Goal: Communication & Community: Share content

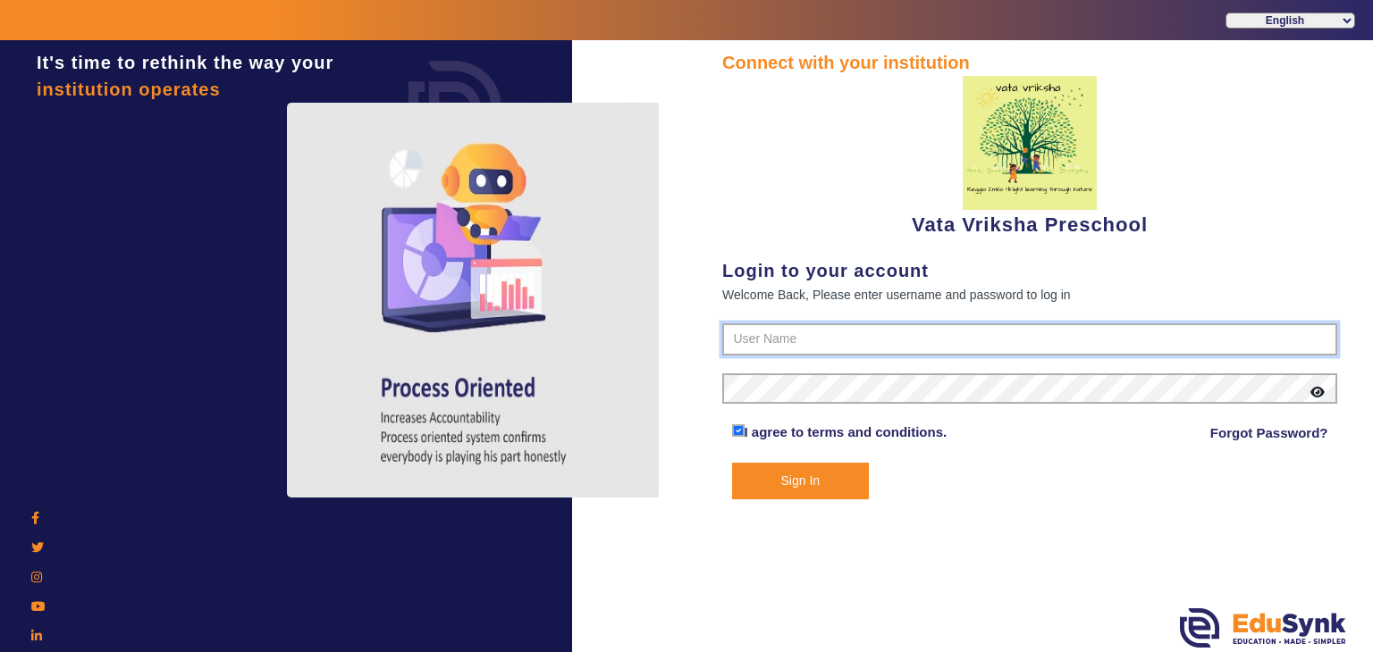
type input "9074270829"
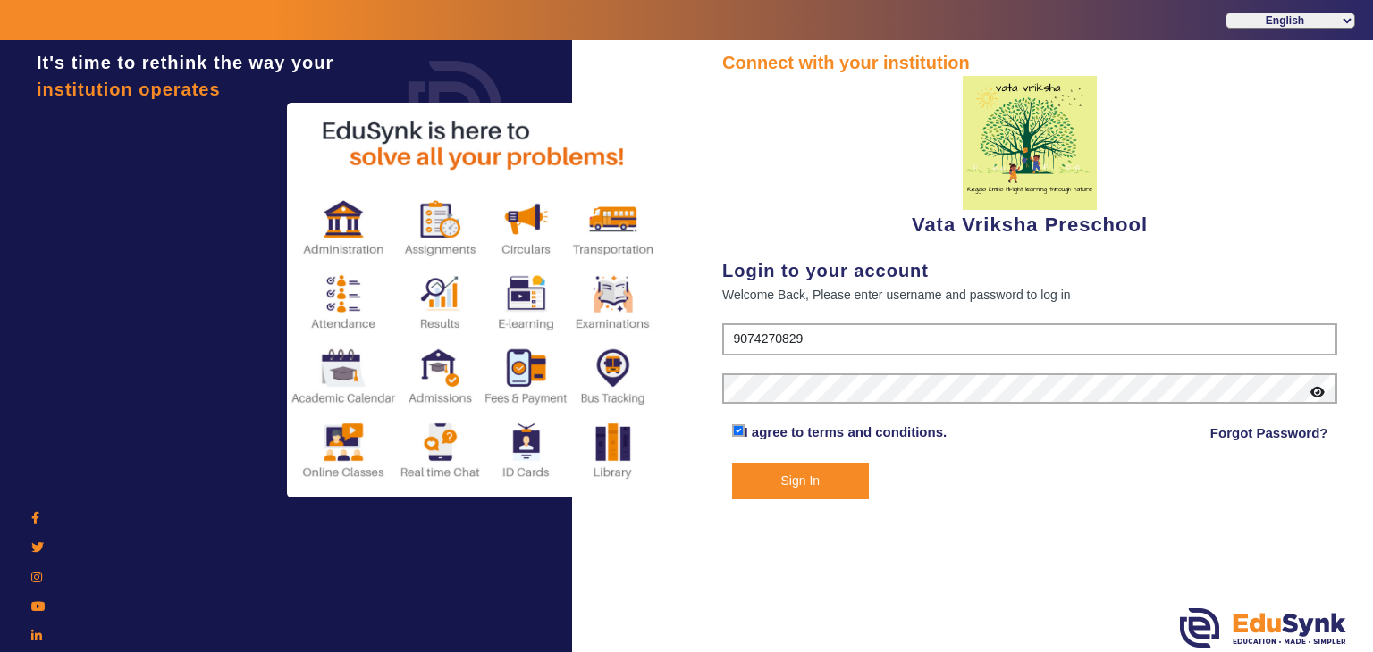
click at [776, 487] on button "Sign In" at bounding box center [801, 481] width 138 height 37
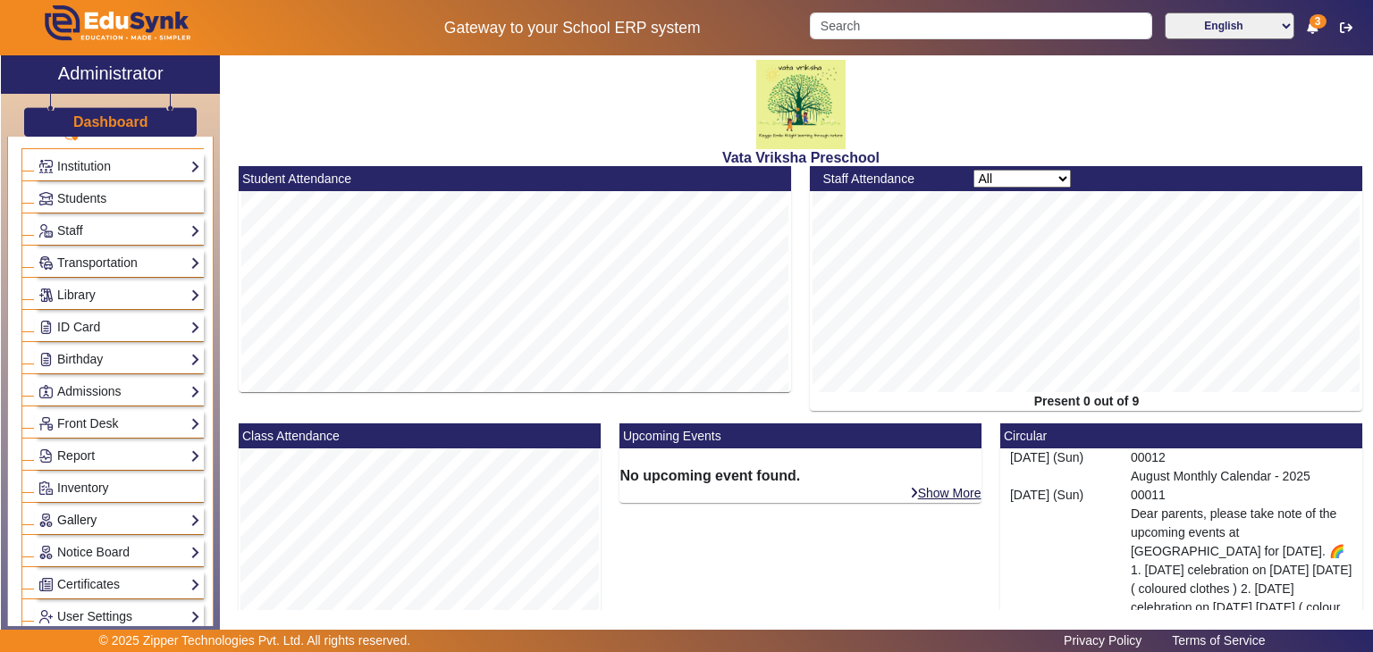
scroll to position [89, 0]
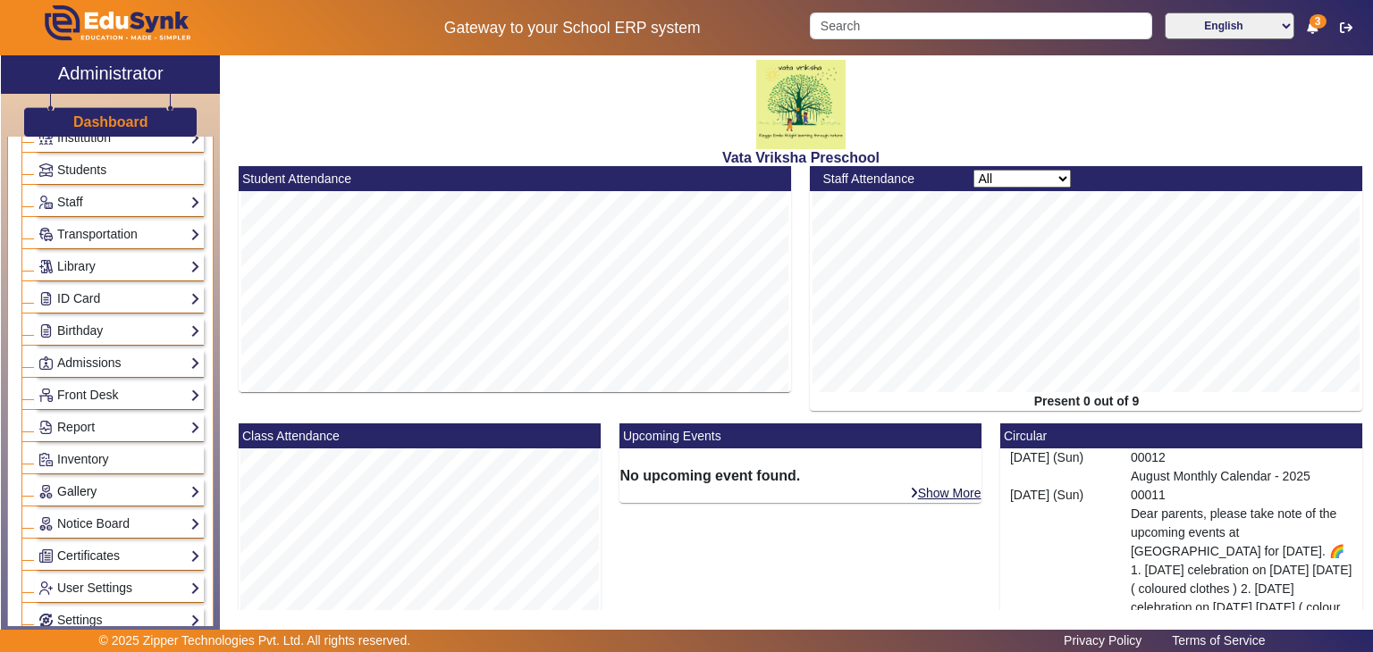
click at [119, 486] on link "Gallery" at bounding box center [119, 492] width 162 height 21
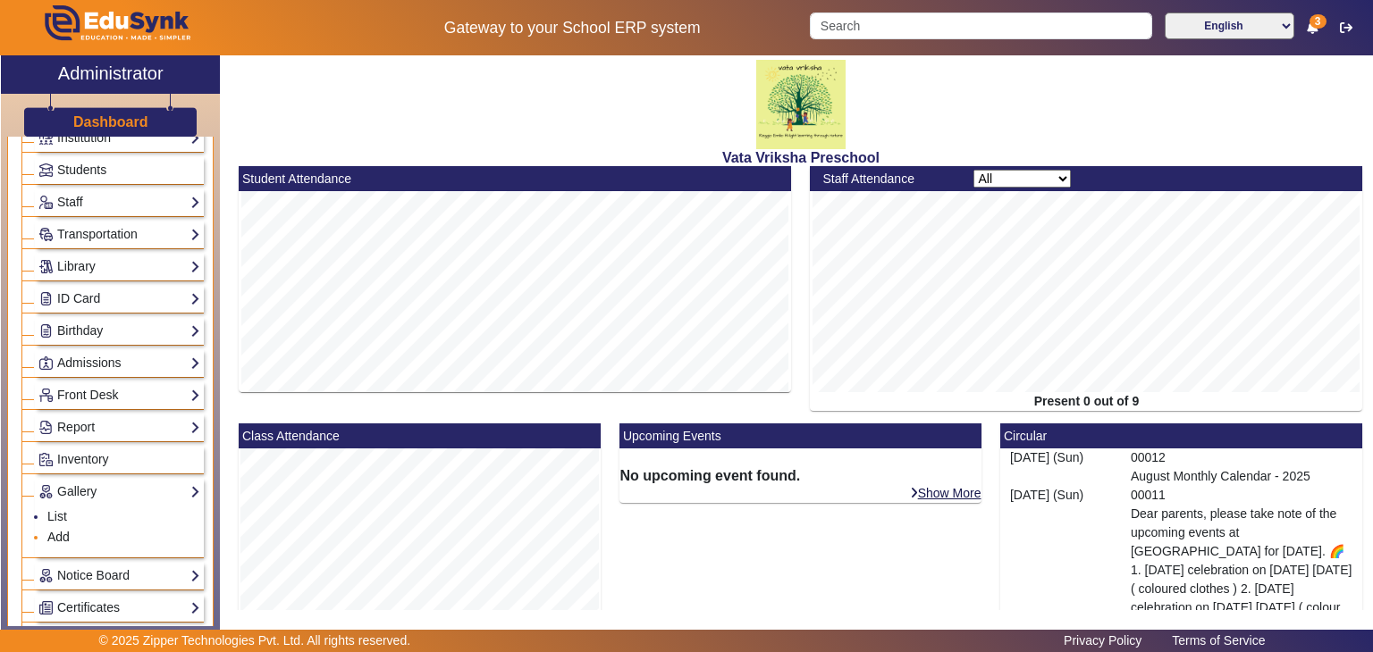
click at [64, 533] on link "Add" at bounding box center [58, 537] width 22 height 14
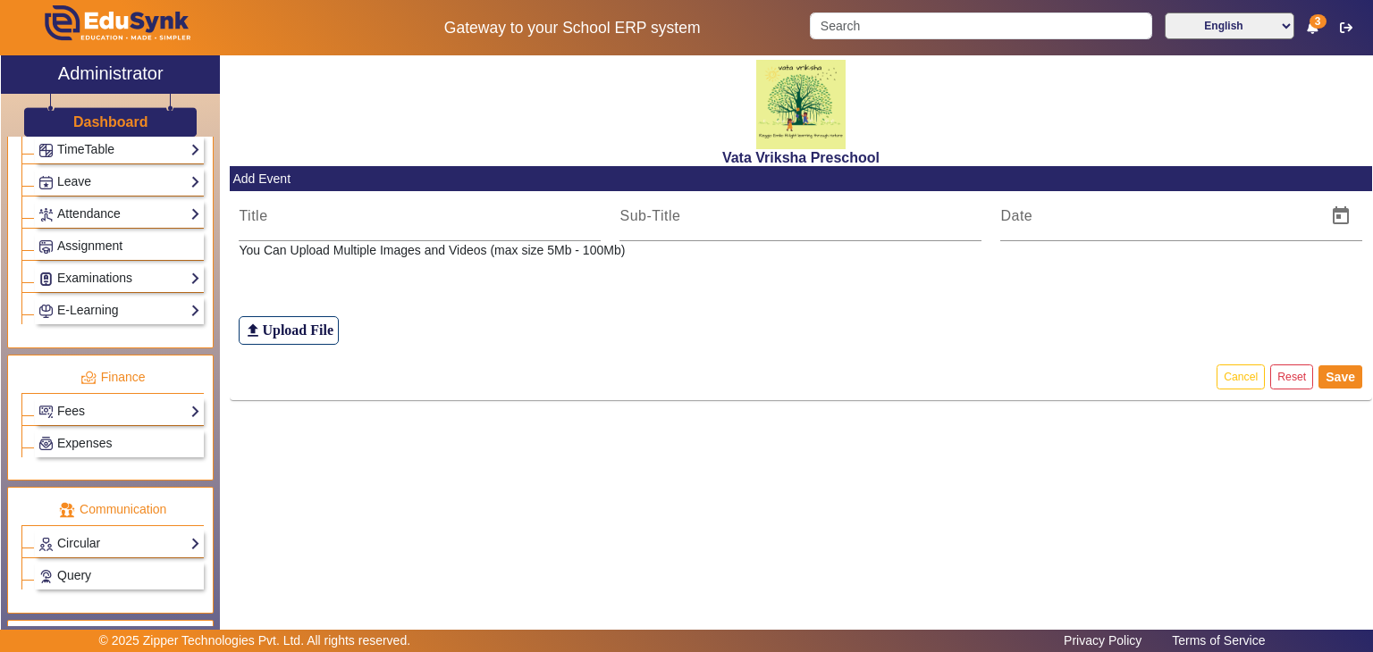
scroll to position [804, 0]
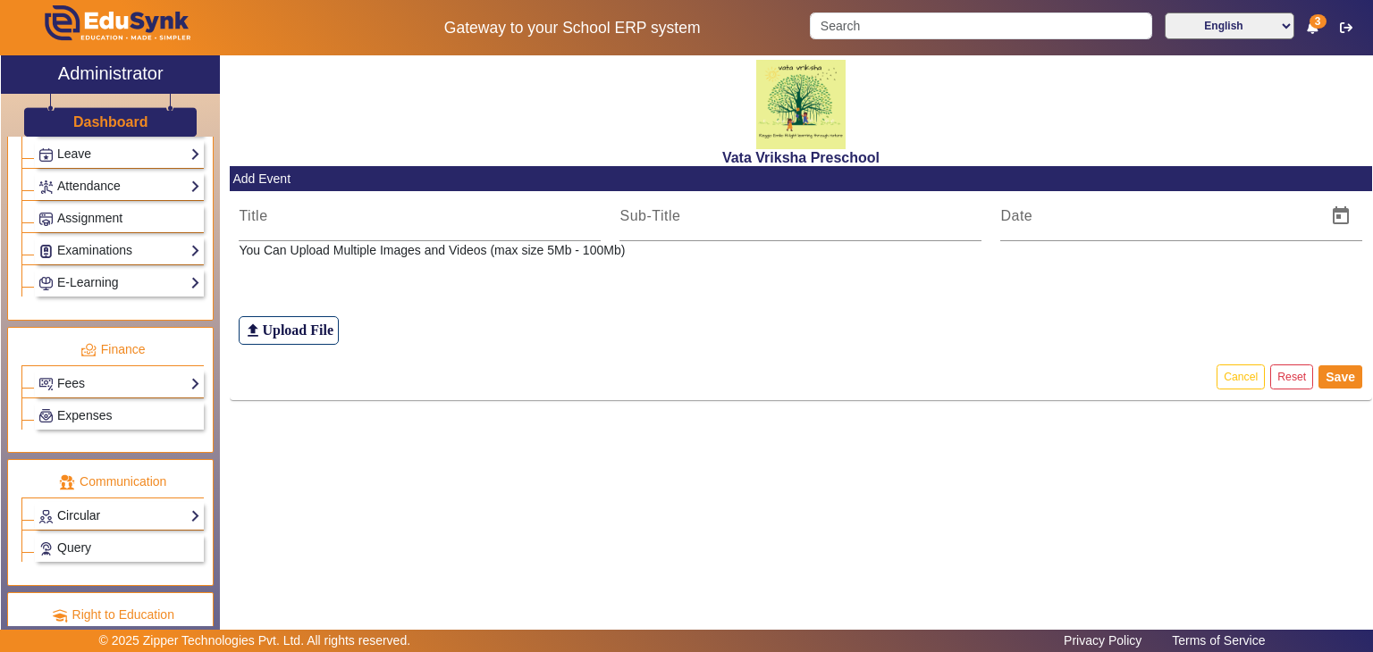
click at [130, 506] on link "Circular" at bounding box center [119, 516] width 162 height 21
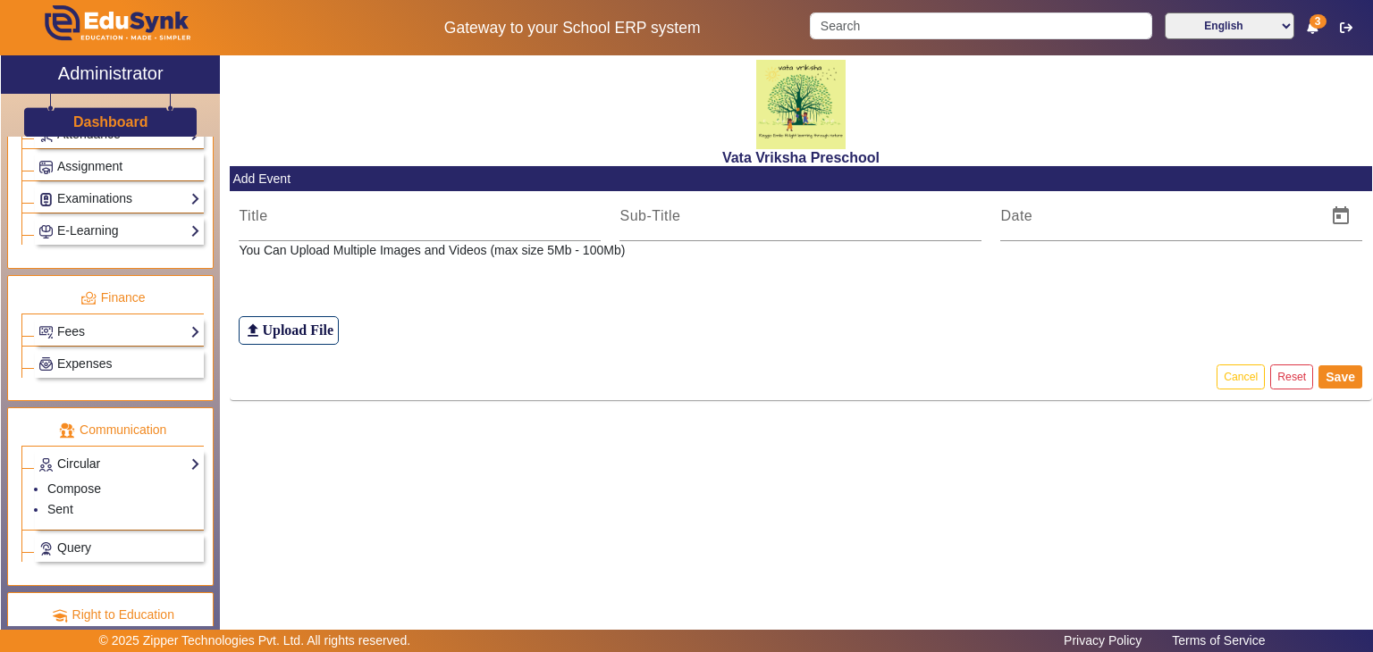
scroll to position [752, 0]
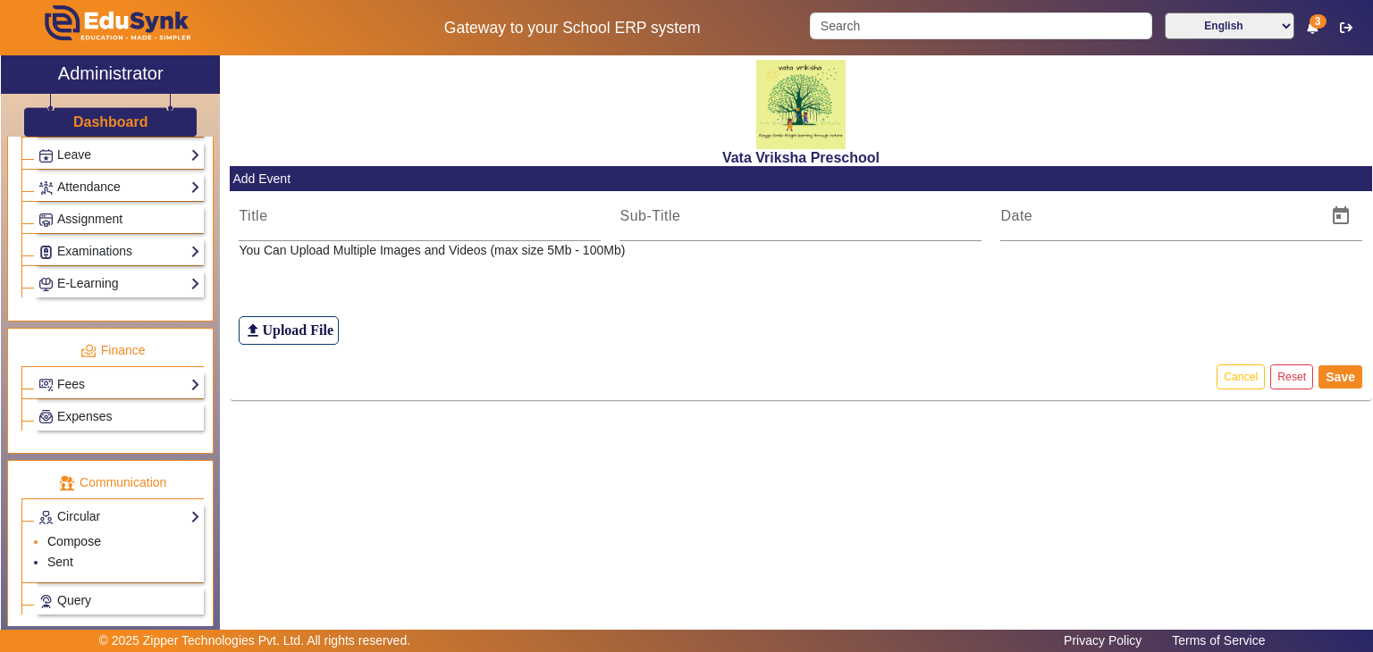
click at [86, 534] on link "Compose" at bounding box center [74, 541] width 54 height 14
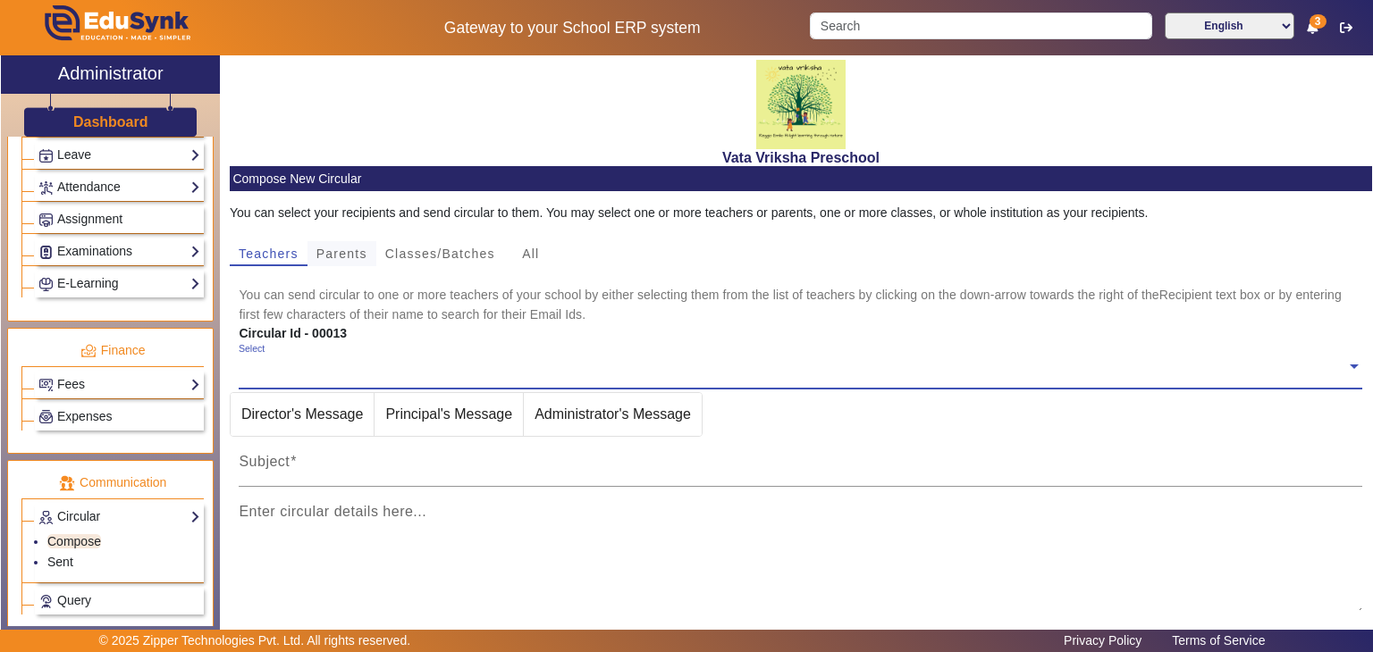
click at [345, 255] on span "Parents" at bounding box center [341, 254] width 51 height 13
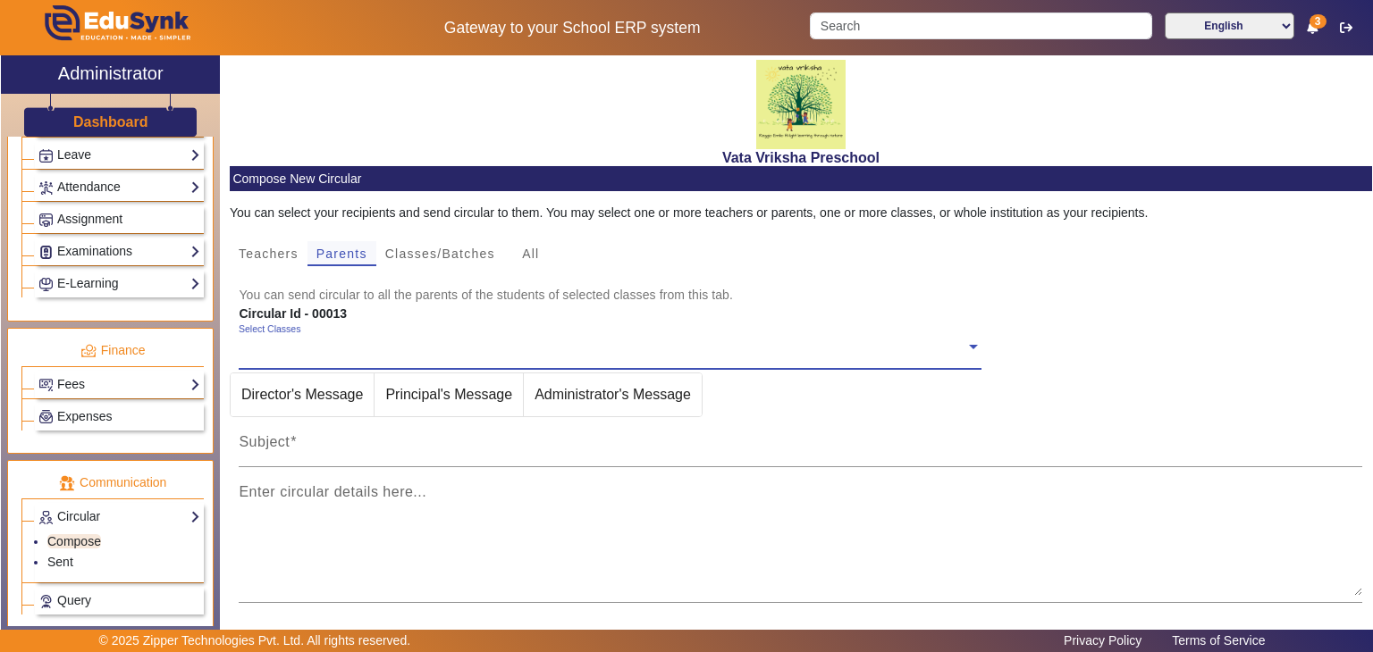
click at [347, 261] on span "Parents" at bounding box center [341, 253] width 51 height 25
click at [970, 348] on span at bounding box center [973, 345] width 16 height 19
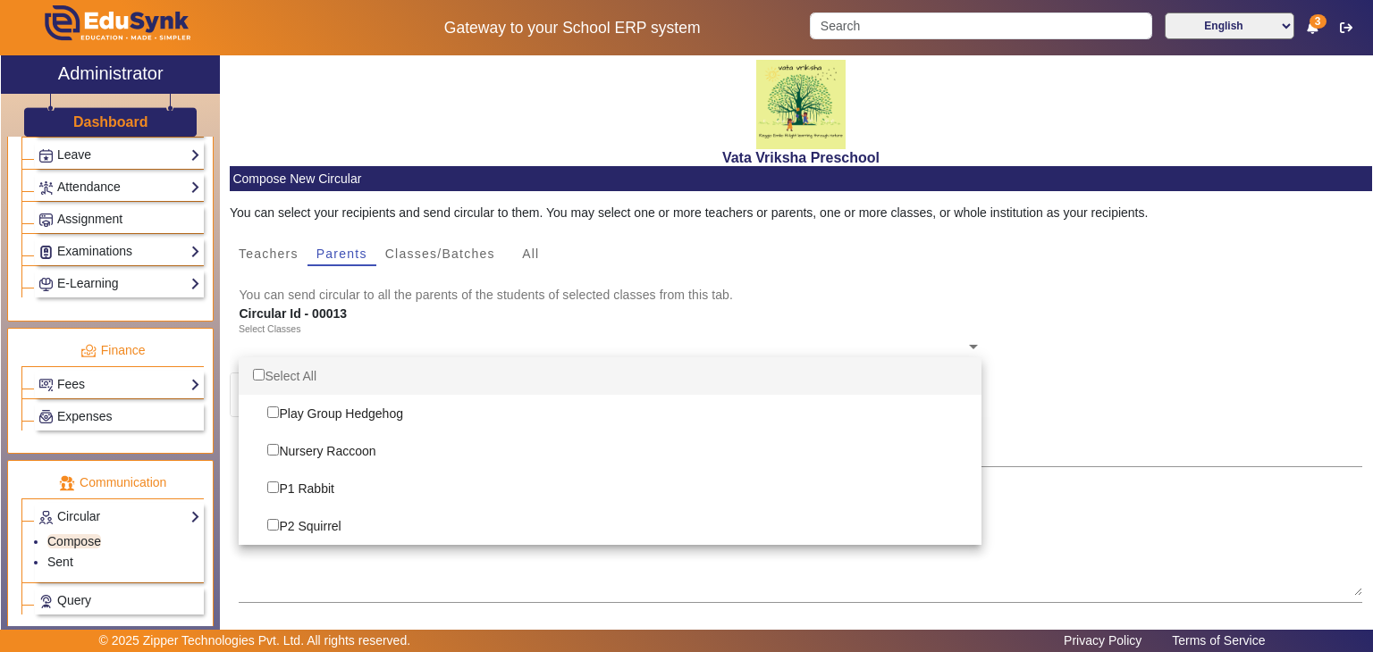
click at [254, 374] on input "Options List" at bounding box center [259, 375] width 12 height 12
checkbox input "true"
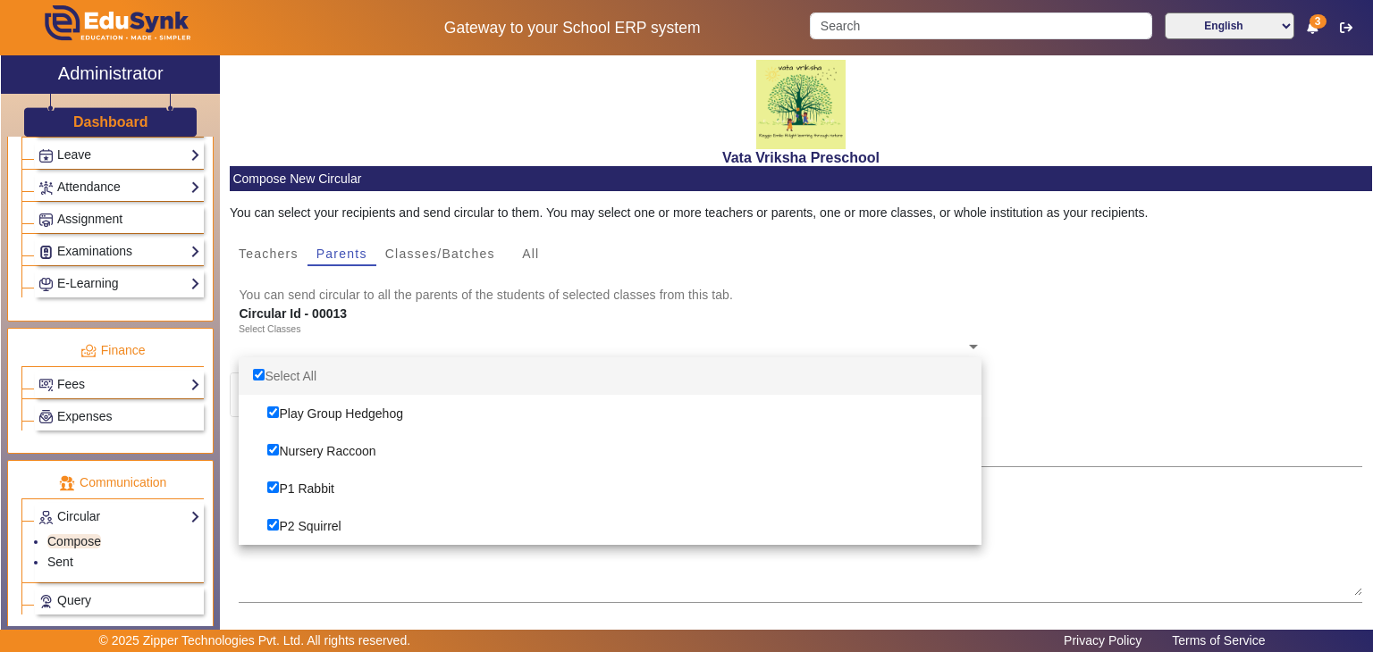
checkbox input "true"
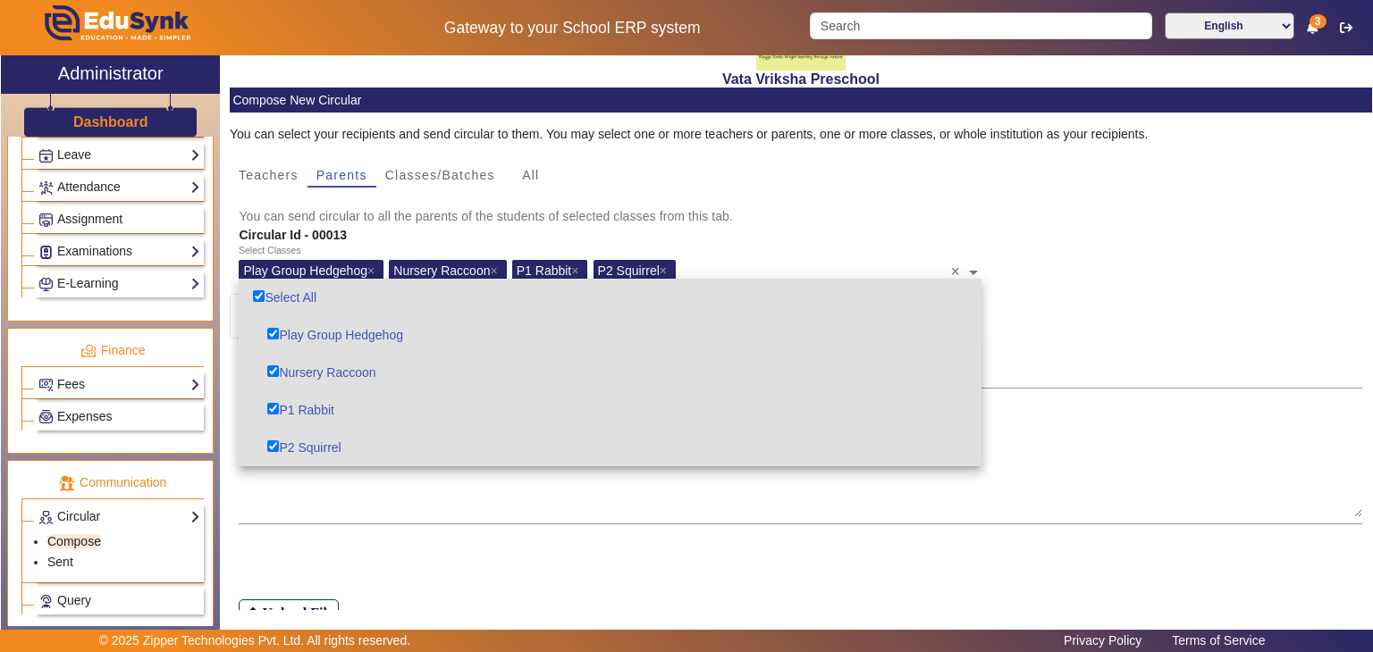
scroll to position [155, 0]
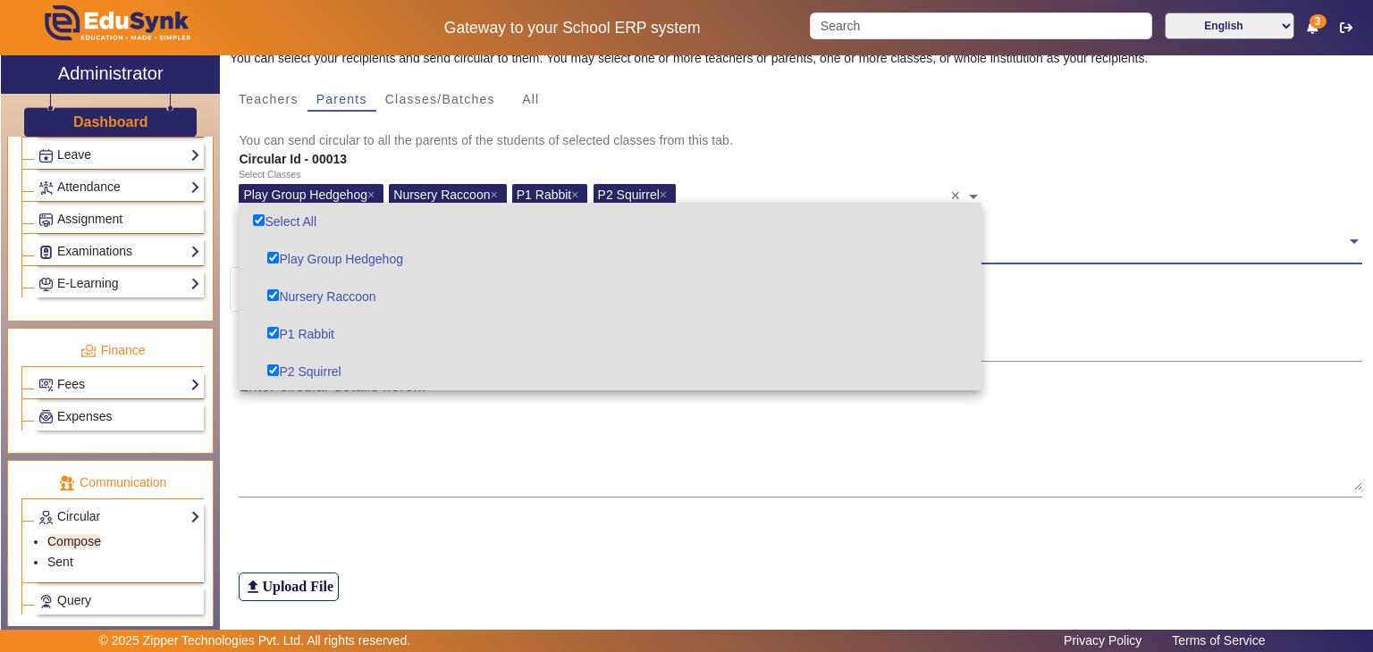
click at [1040, 207] on div "Select Classes Play Group Hedgehog × Nursery Raccoon × P1 Rabbit × P2 Squirrel …" at bounding box center [801, 193] width 1142 height 49
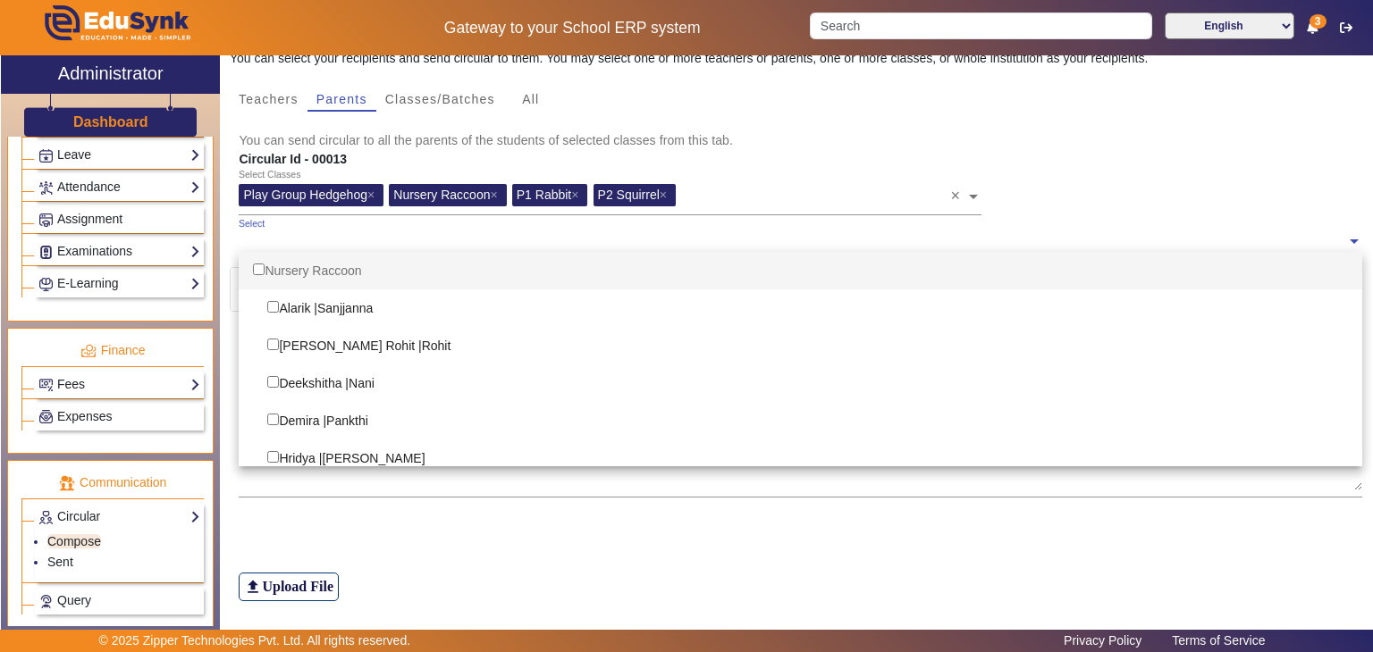
click at [1346, 238] on span at bounding box center [1354, 240] width 16 height 19
click at [257, 267] on input "Options List" at bounding box center [259, 270] width 12 height 12
checkbox input "true"
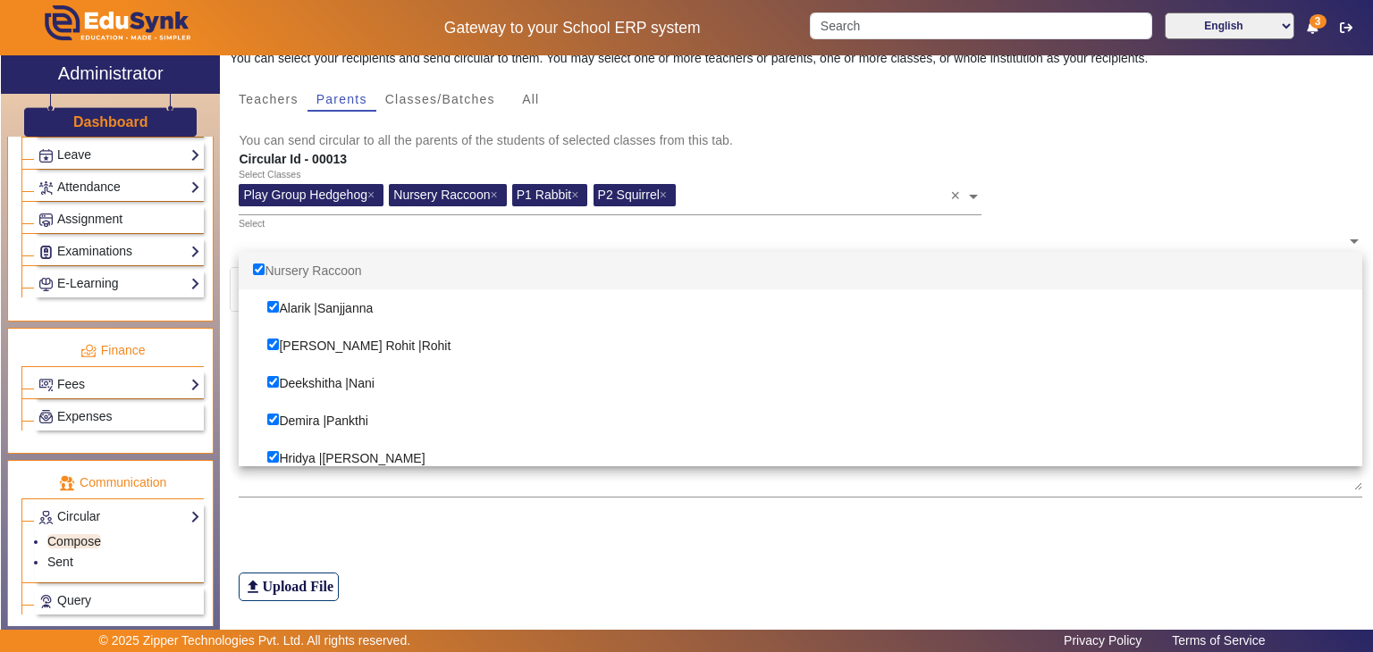
checkbox input "true"
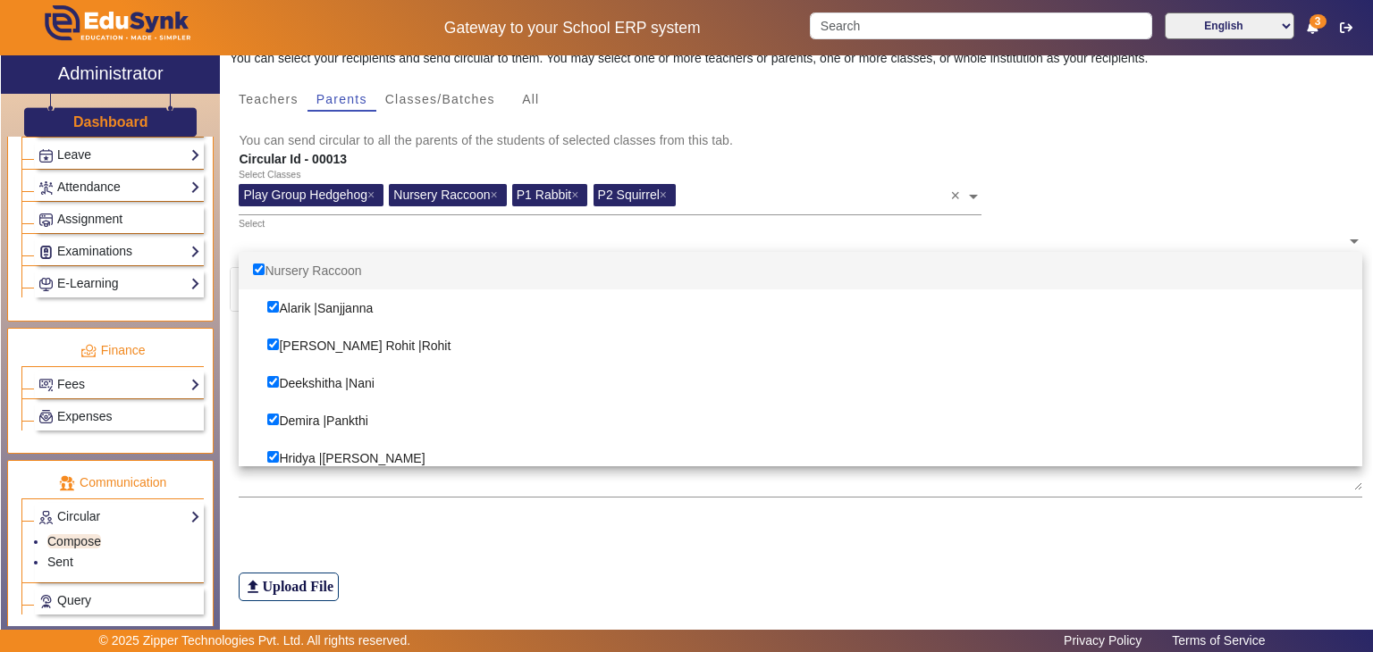
checkbox input "true"
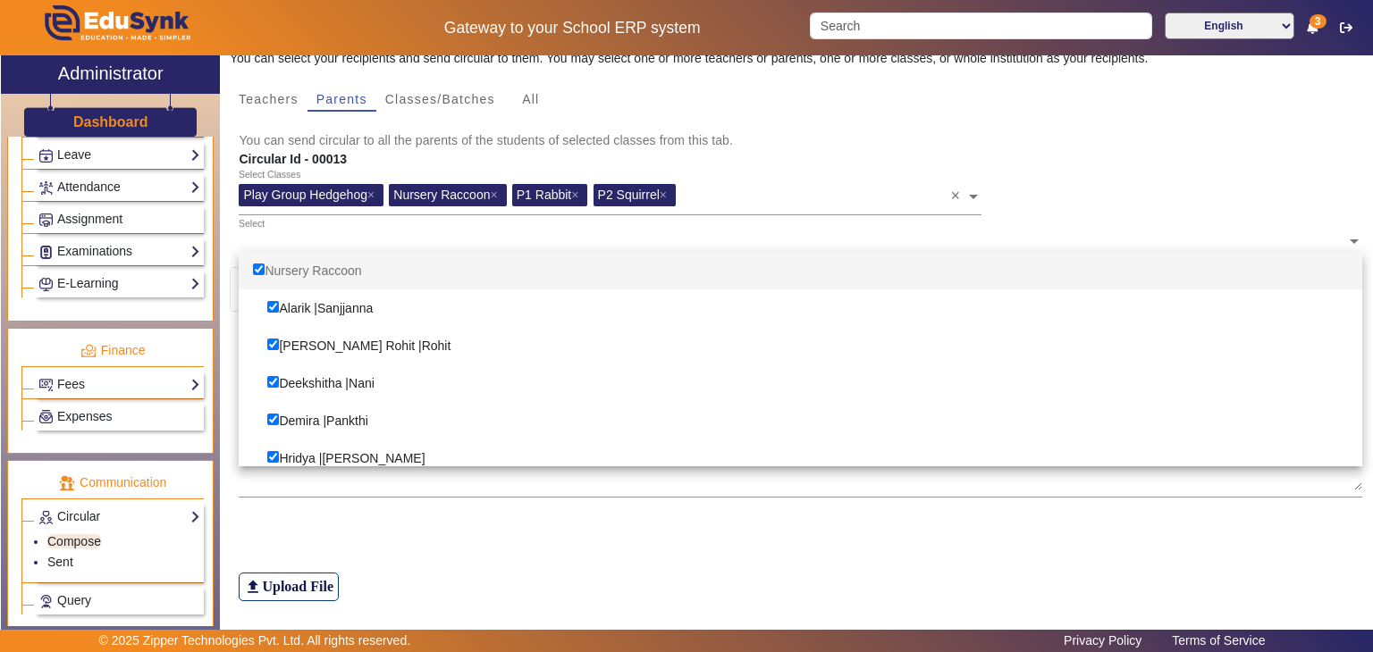
checkbox input "true"
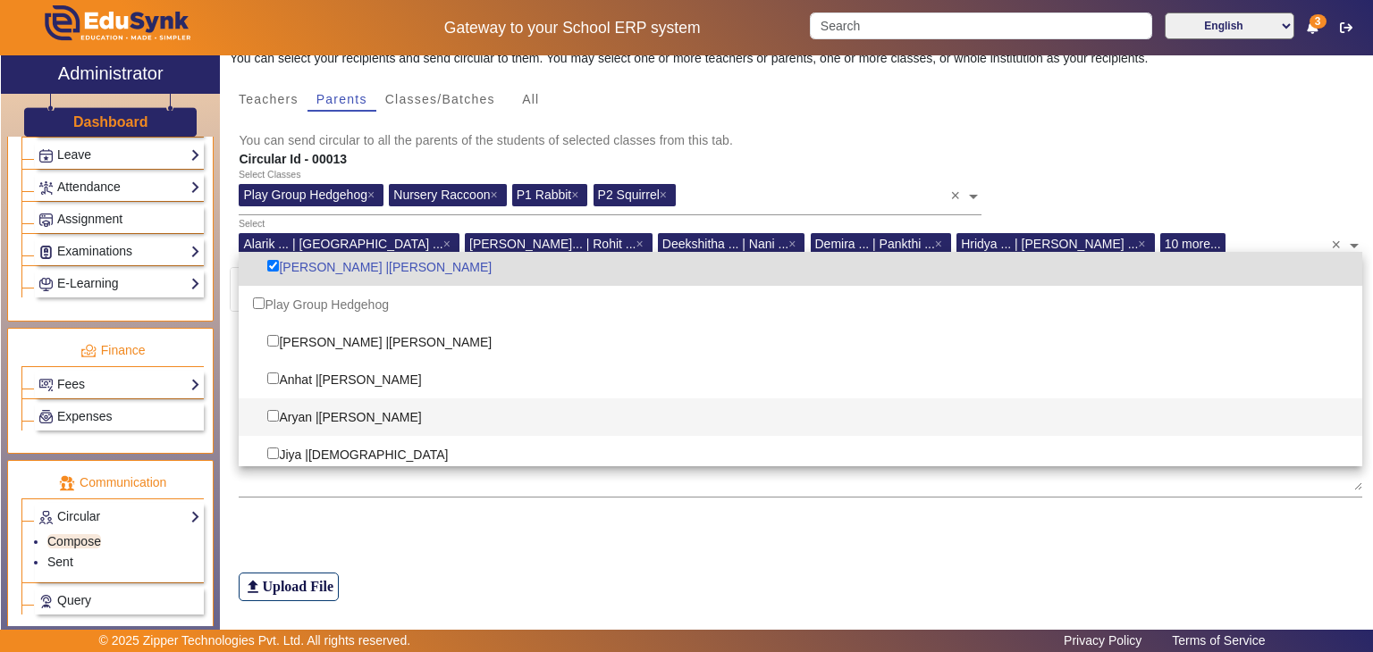
scroll to position [536, 0]
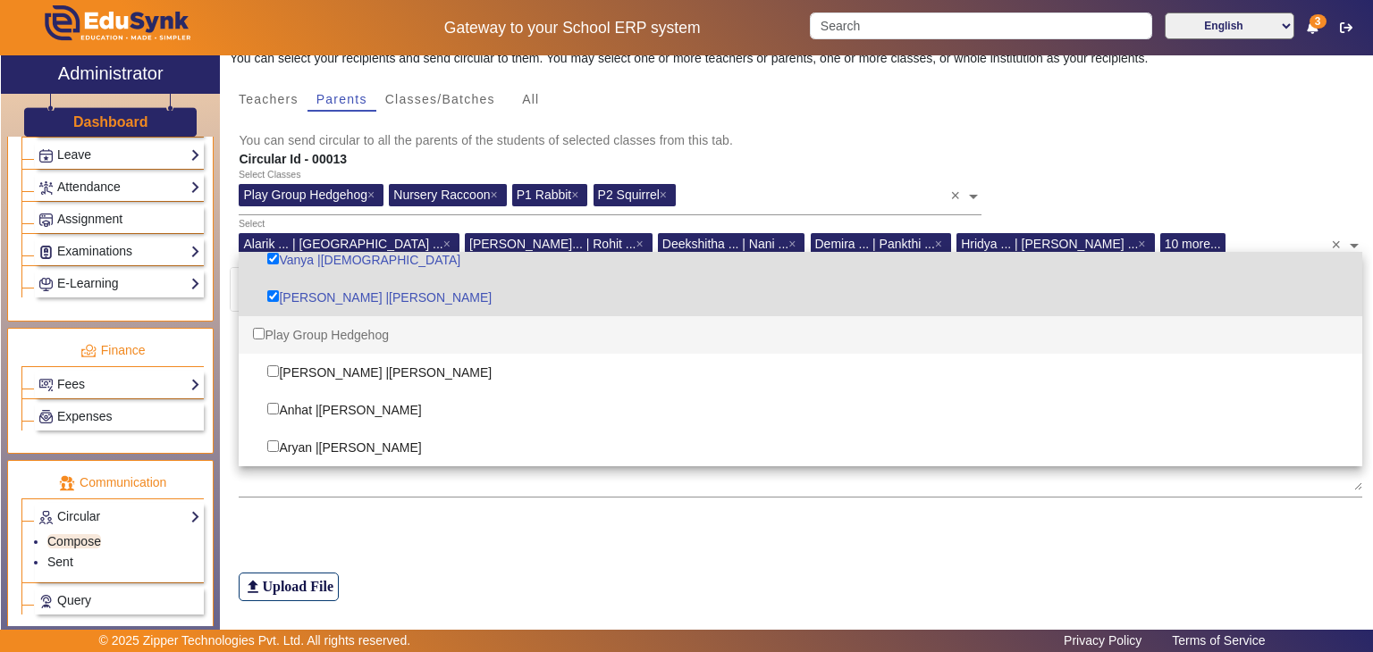
click at [272, 335] on div "Play Group Hedgehog" at bounding box center [800, 335] width 1123 height 38
checkbox input "true"
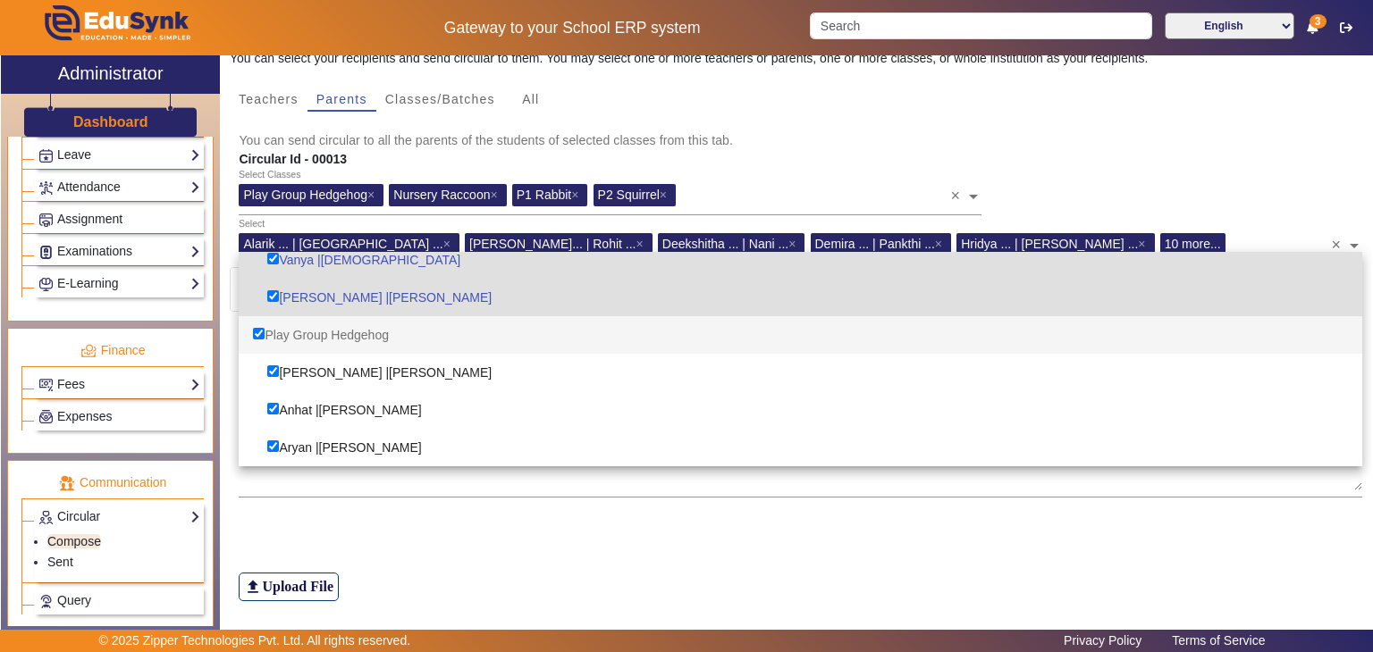
checkbox input "true"
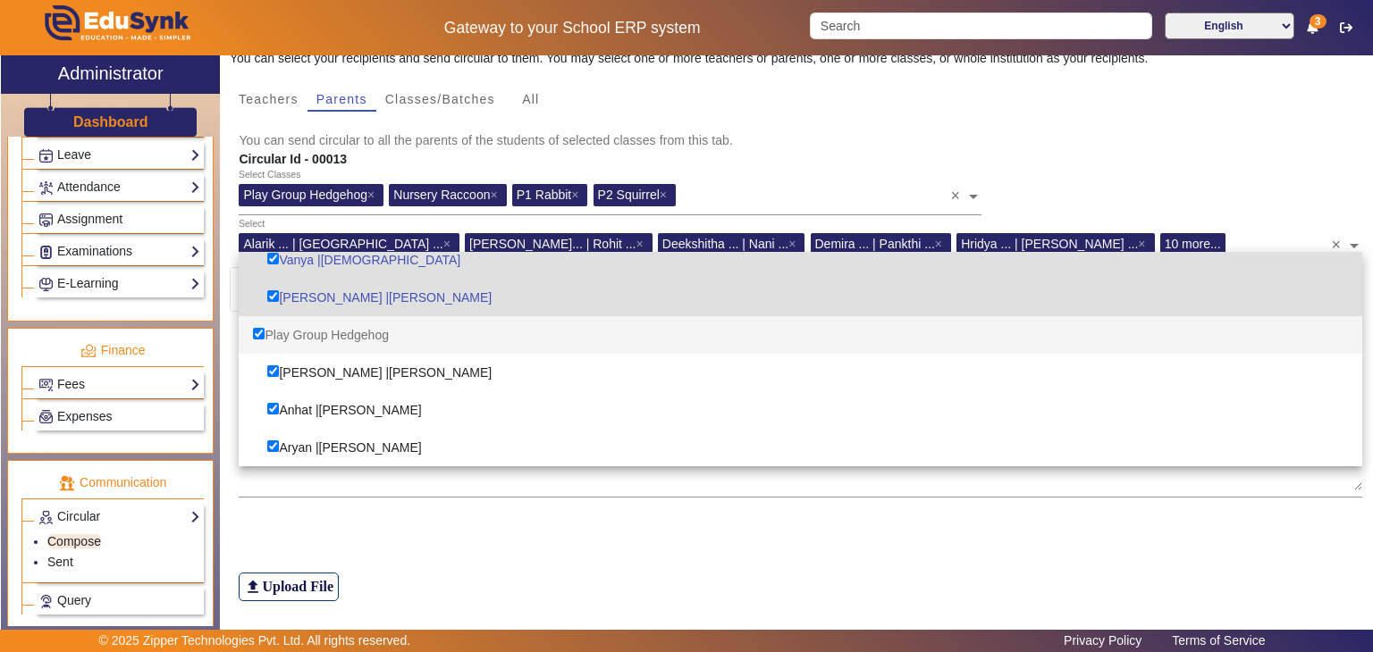
checkbox input "true"
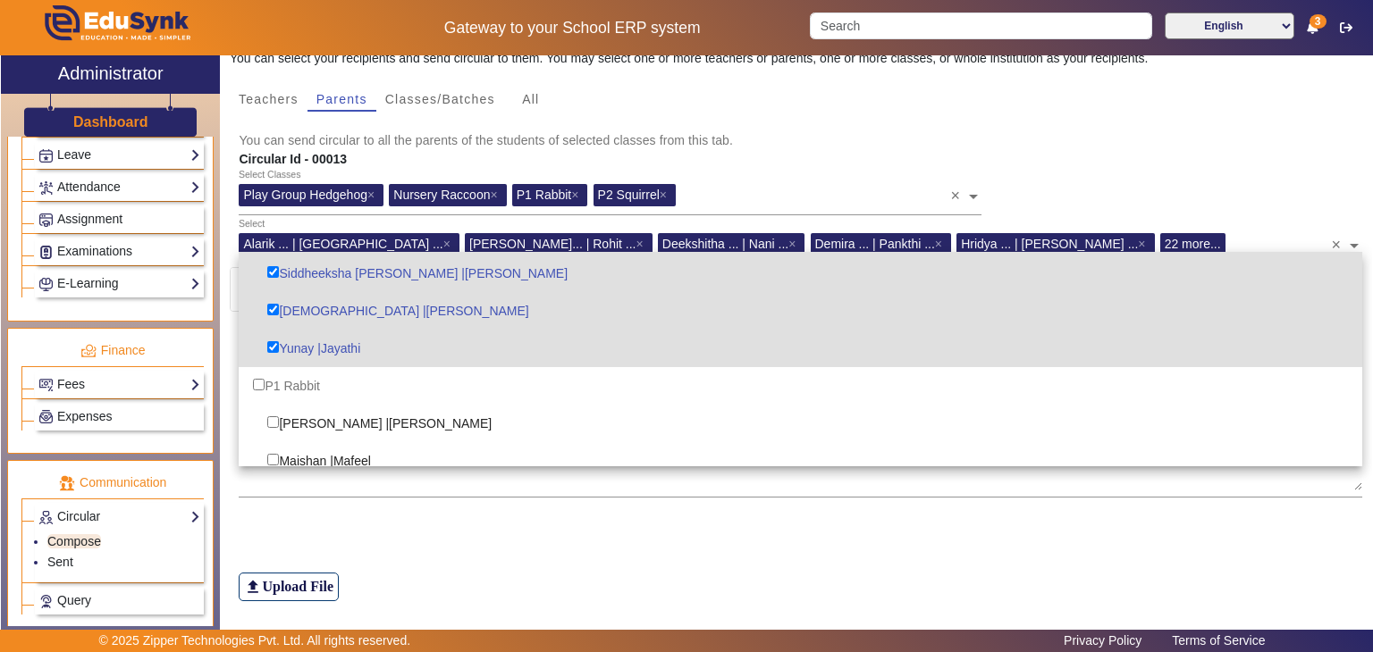
scroll to position [983, 0]
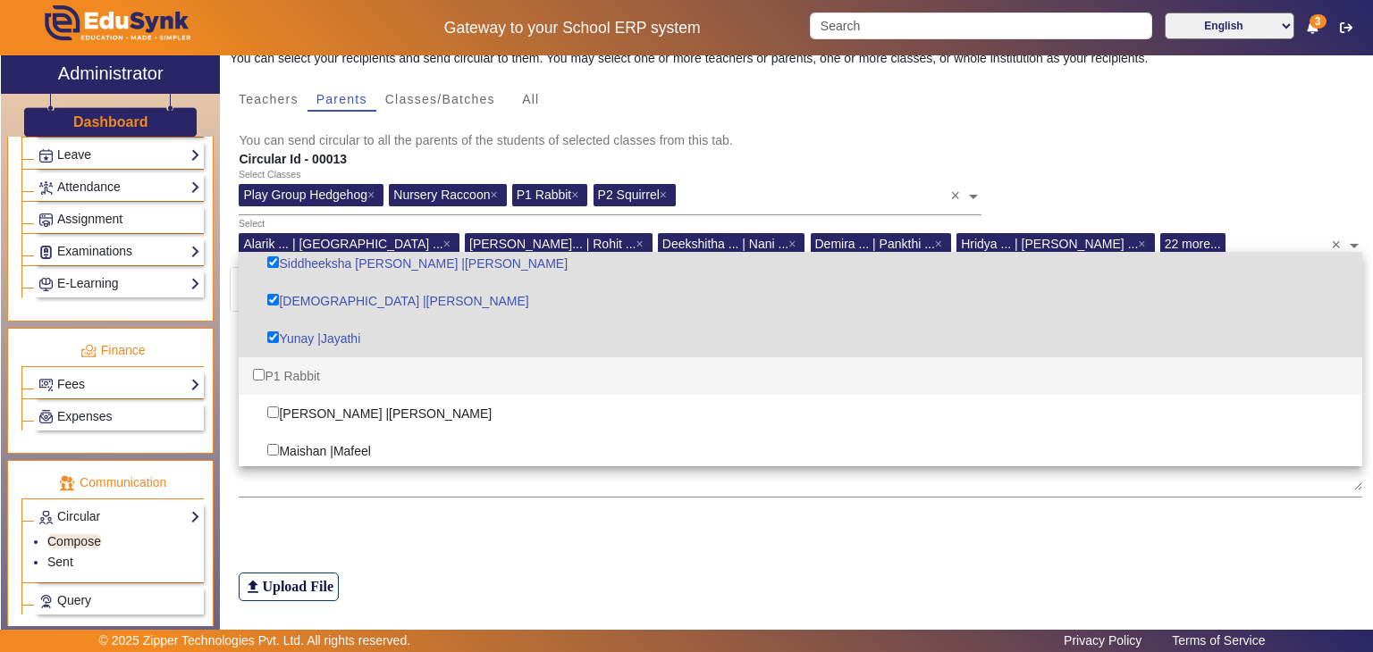
click at [258, 369] on input "Options List" at bounding box center [259, 375] width 12 height 12
checkbox input "true"
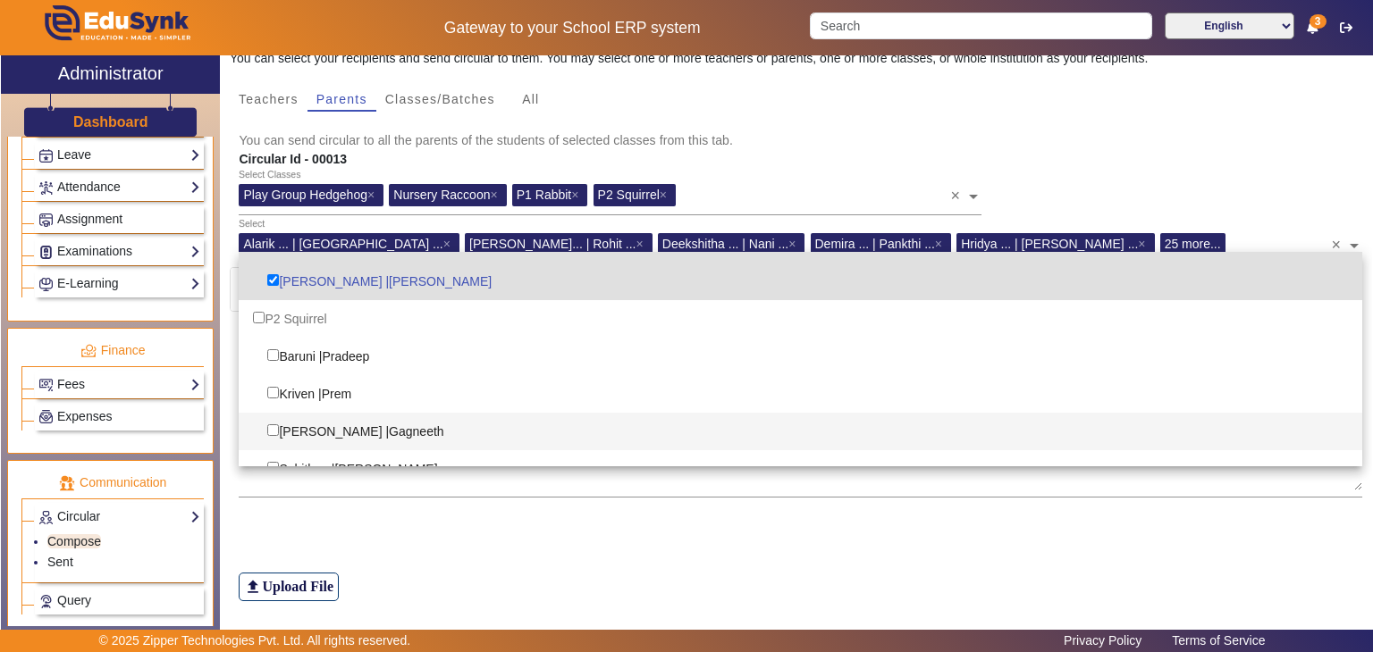
scroll to position [1160, 0]
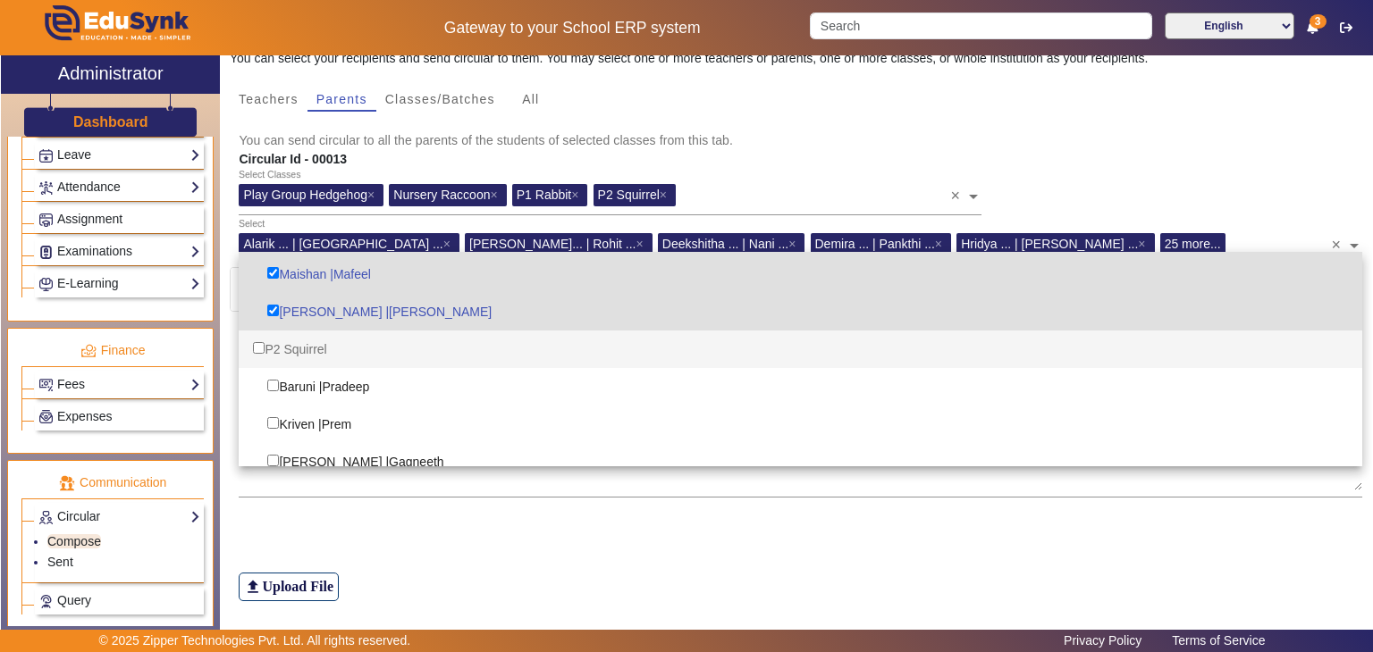
click at [264, 348] on input "Options List" at bounding box center [259, 348] width 12 height 12
checkbox input "true"
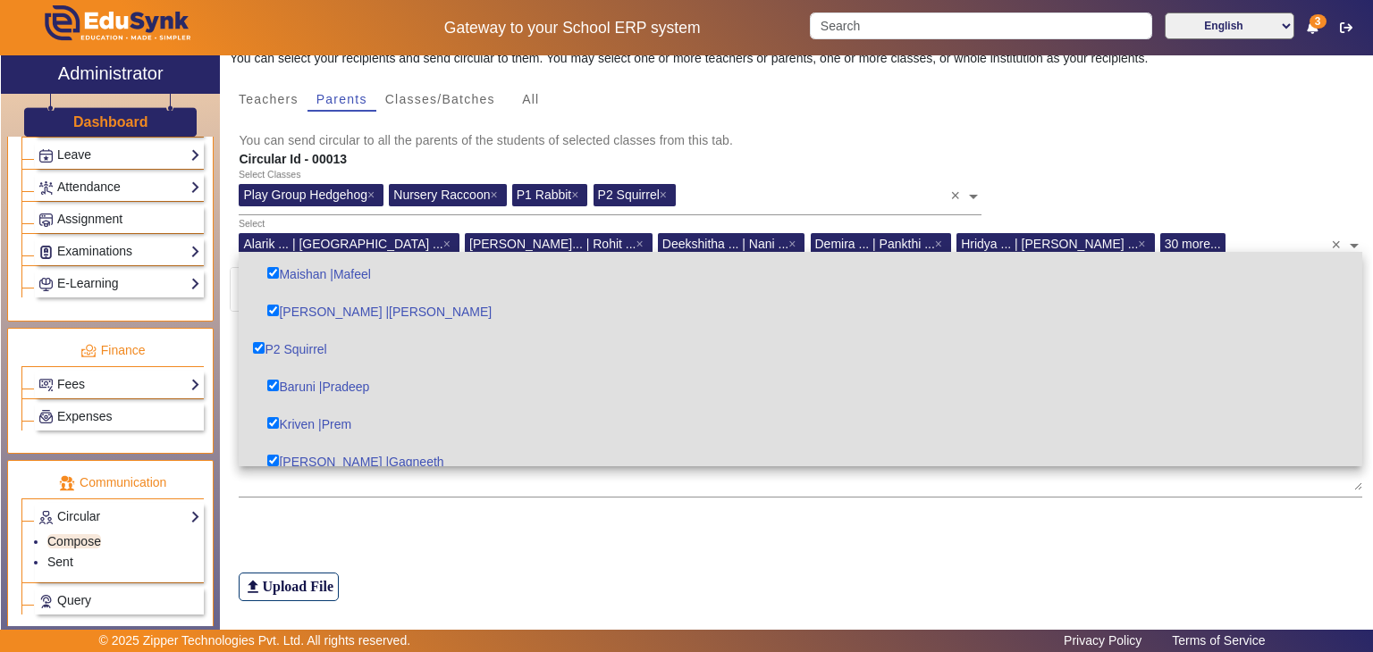
checkbox input "true"
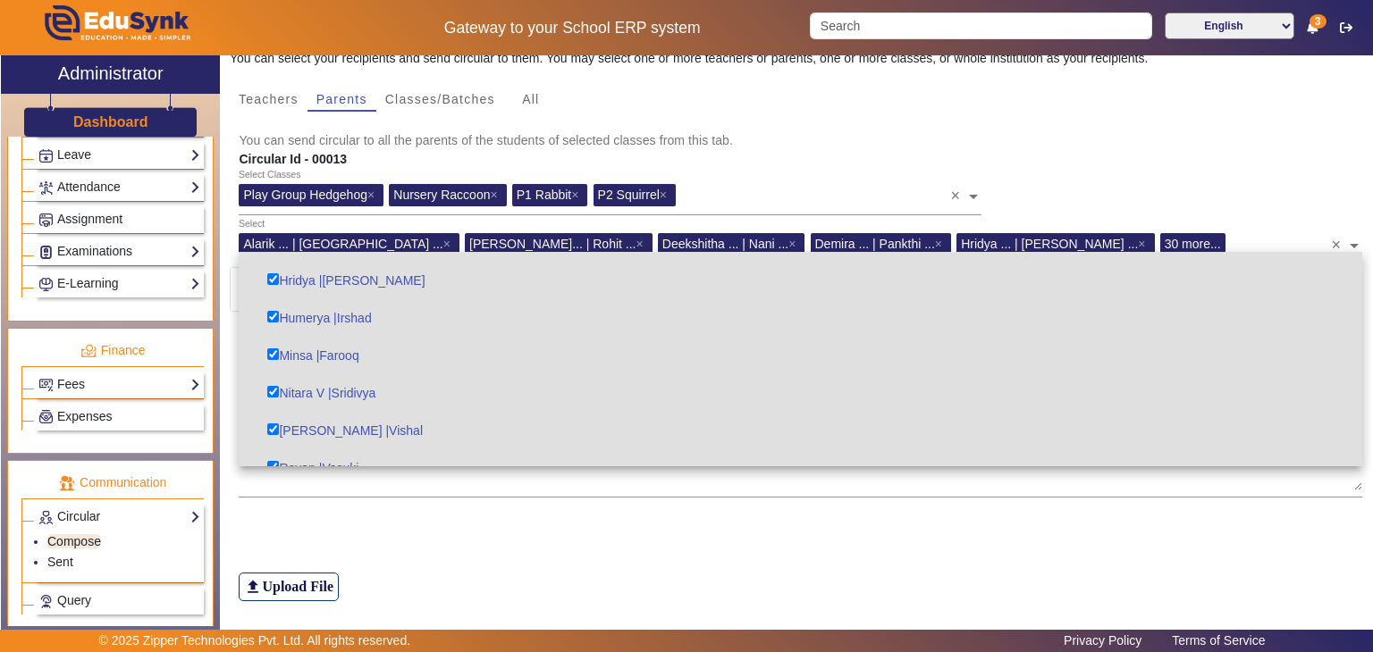
scroll to position [177, 0]
click at [1162, 172] on div "Select Classes Play Group Hedgehog × Nursery Raccoon × P1 Rabbit × P2 Squirrel …" at bounding box center [801, 193] width 1142 height 49
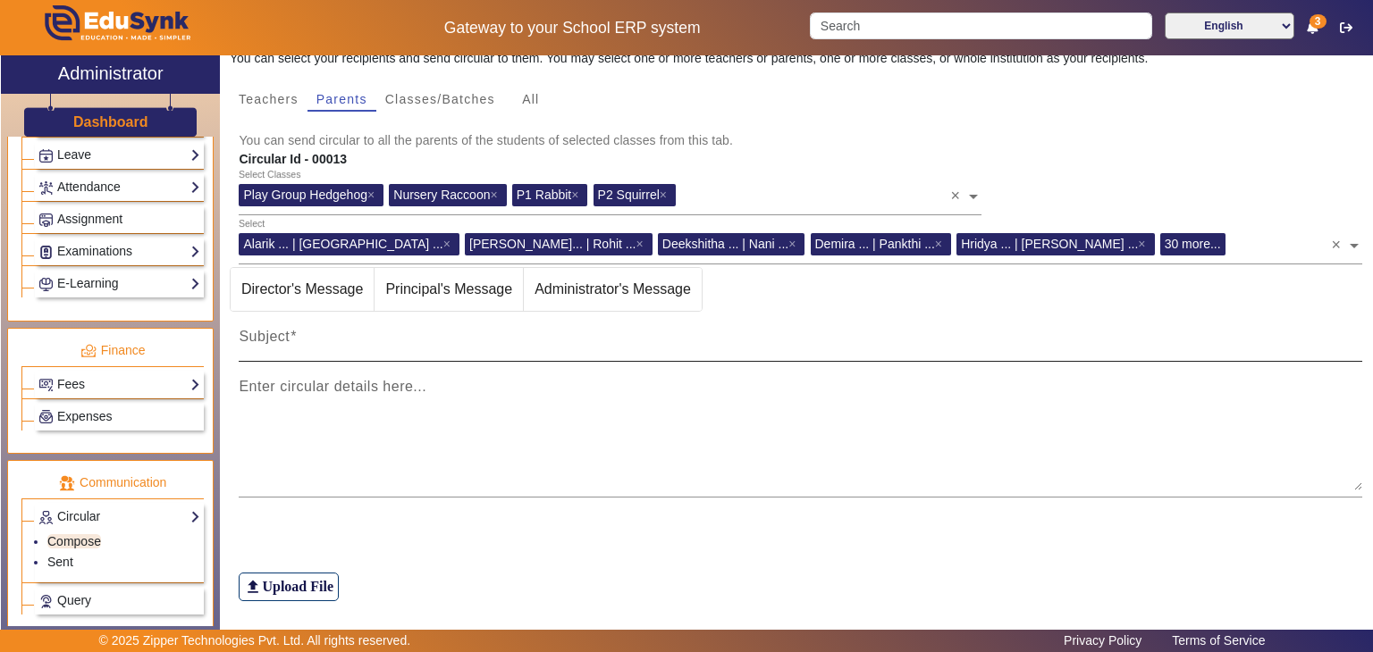
click at [256, 337] on mat-label "Subject" at bounding box center [264, 336] width 51 height 15
click at [256, 337] on input "Subject" at bounding box center [800, 343] width 1123 height 21
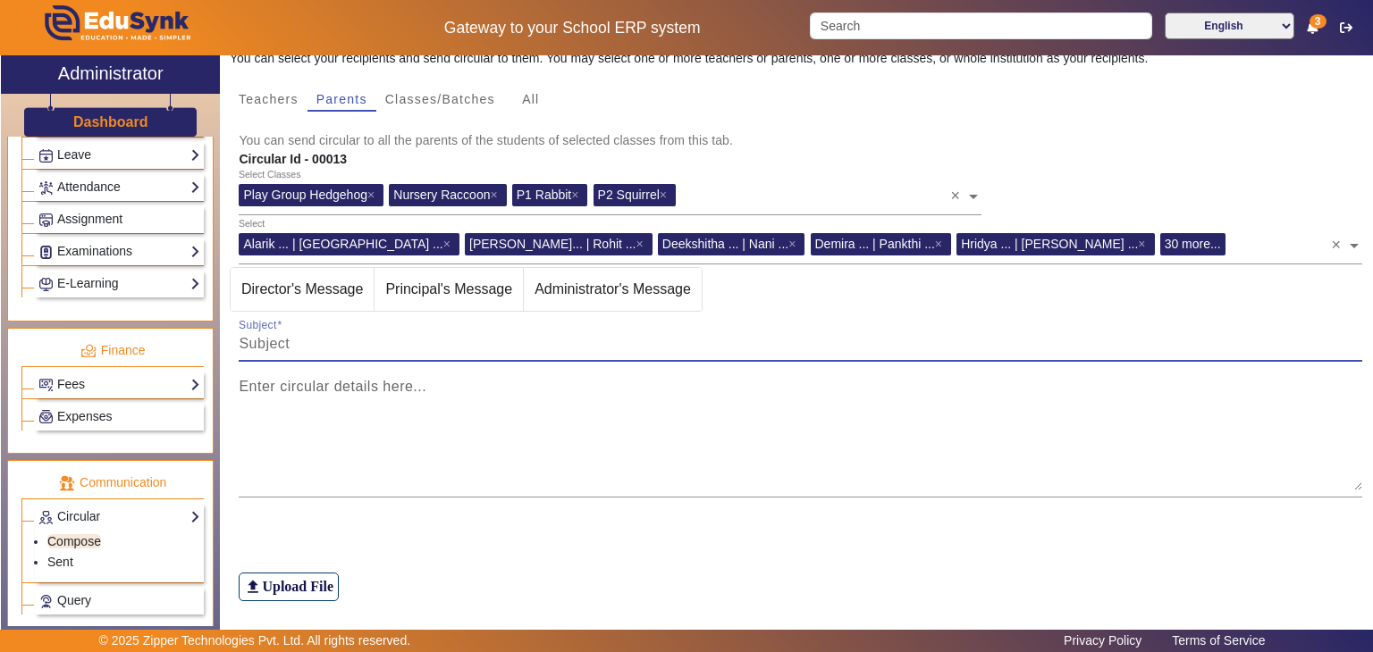
paste input "Dear parents, greetings from [PERSON_NAME]. 🌈 We will be taking the children on…"
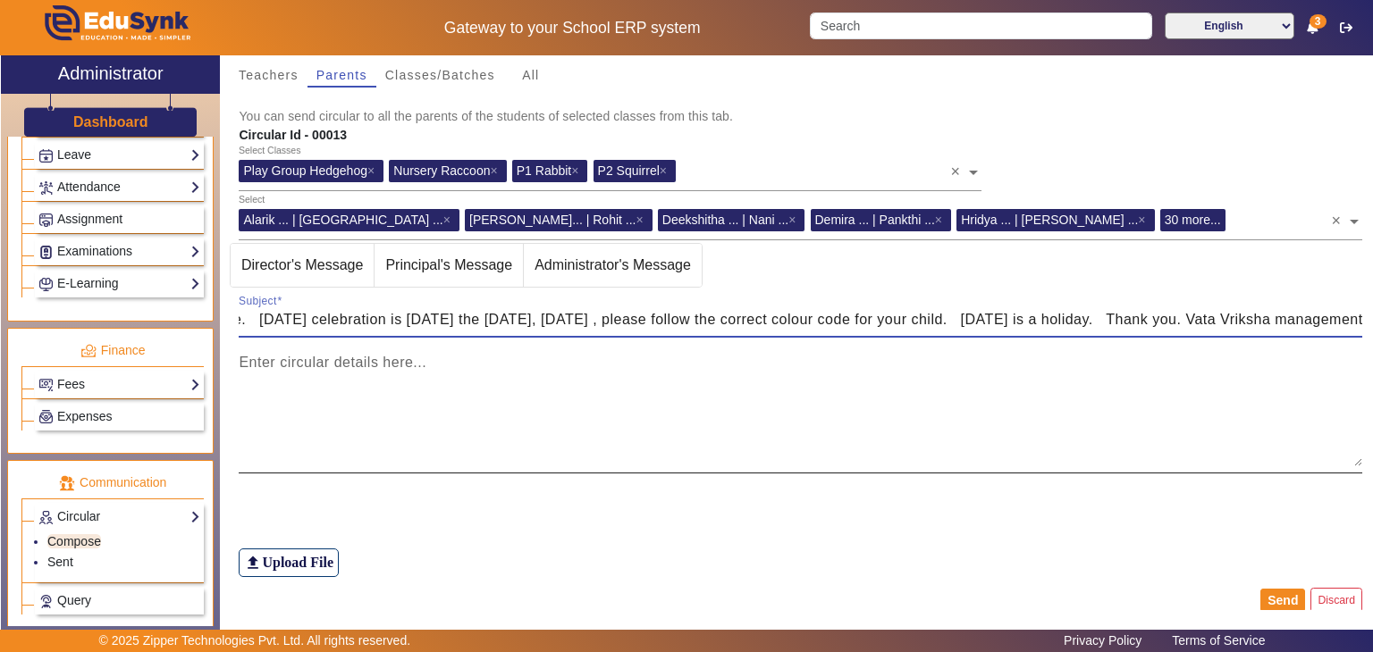
scroll to position [204, 0]
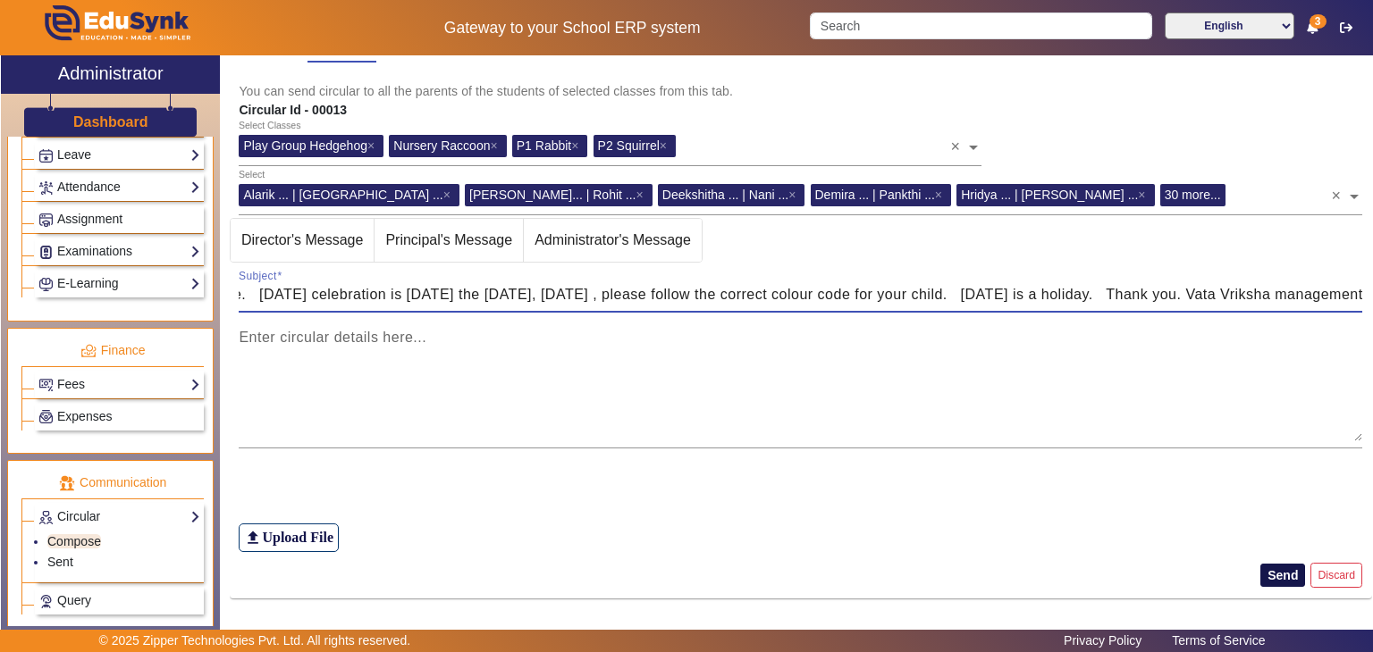
type input "Dear parents, greetings from [PERSON_NAME]. 🌈 We will be taking the children on…"
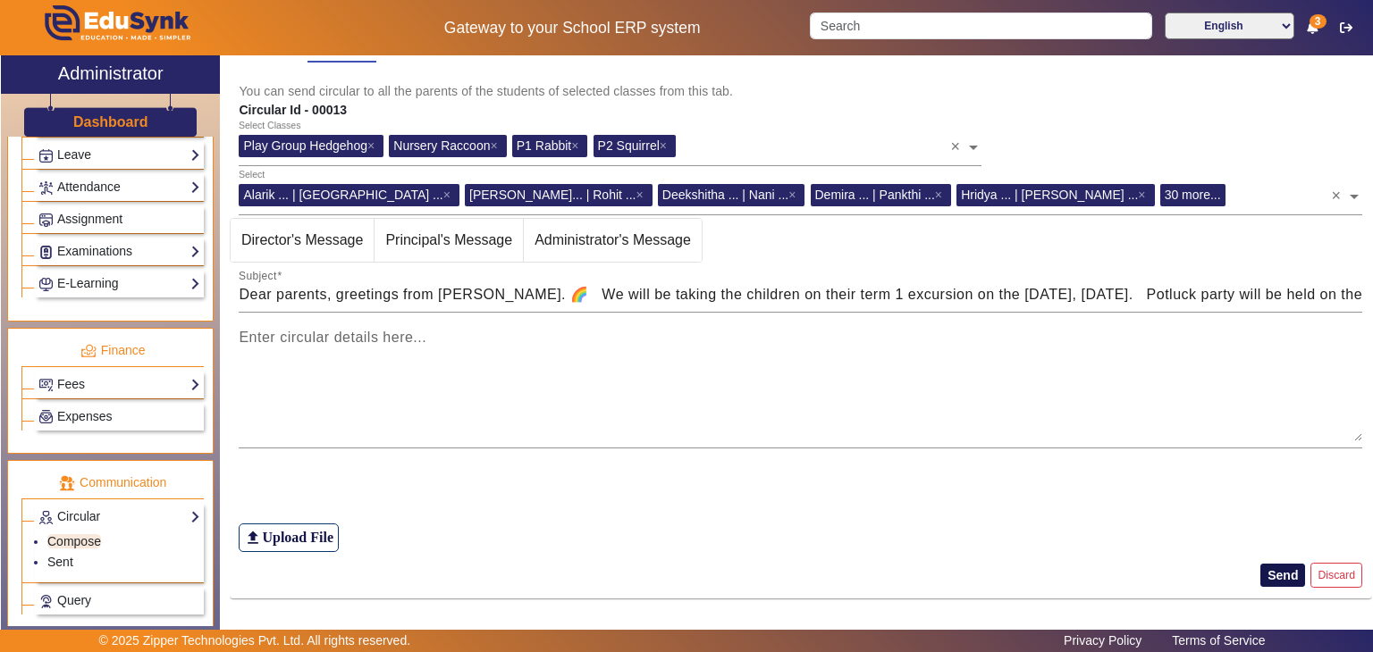
click at [1273, 570] on button "Send" at bounding box center [1282, 575] width 45 height 23
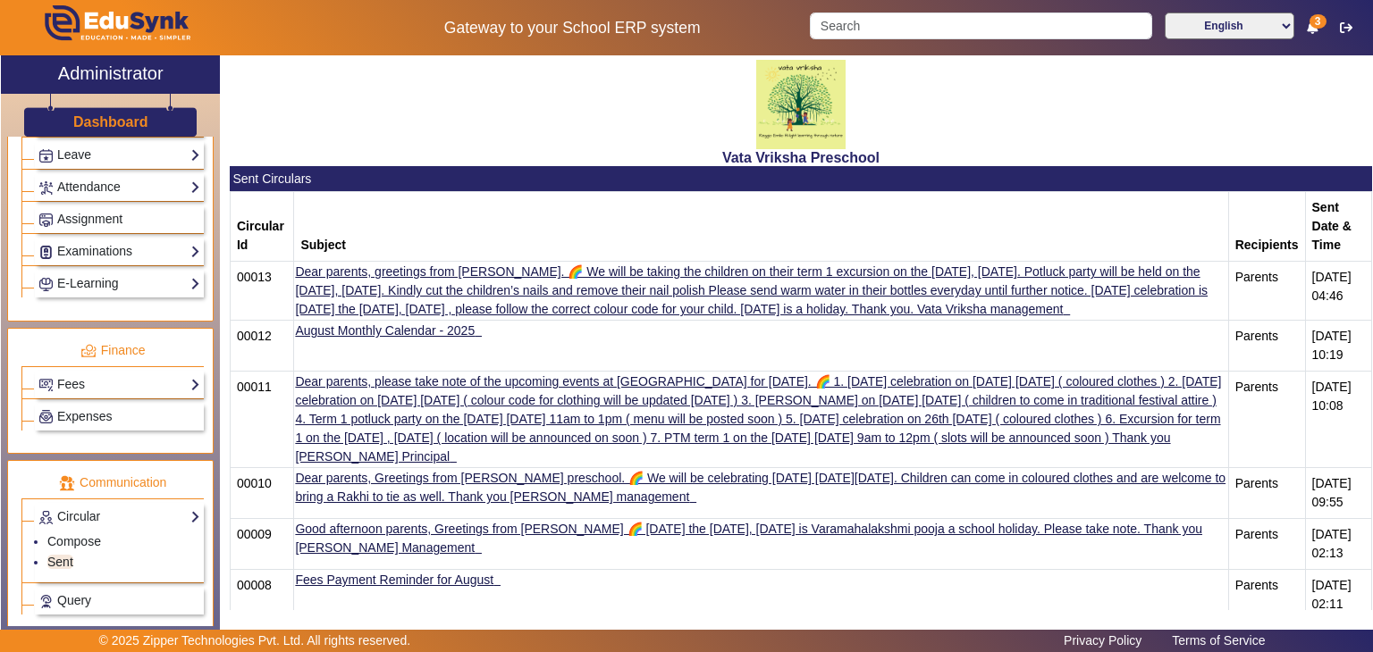
scroll to position [853, 0]
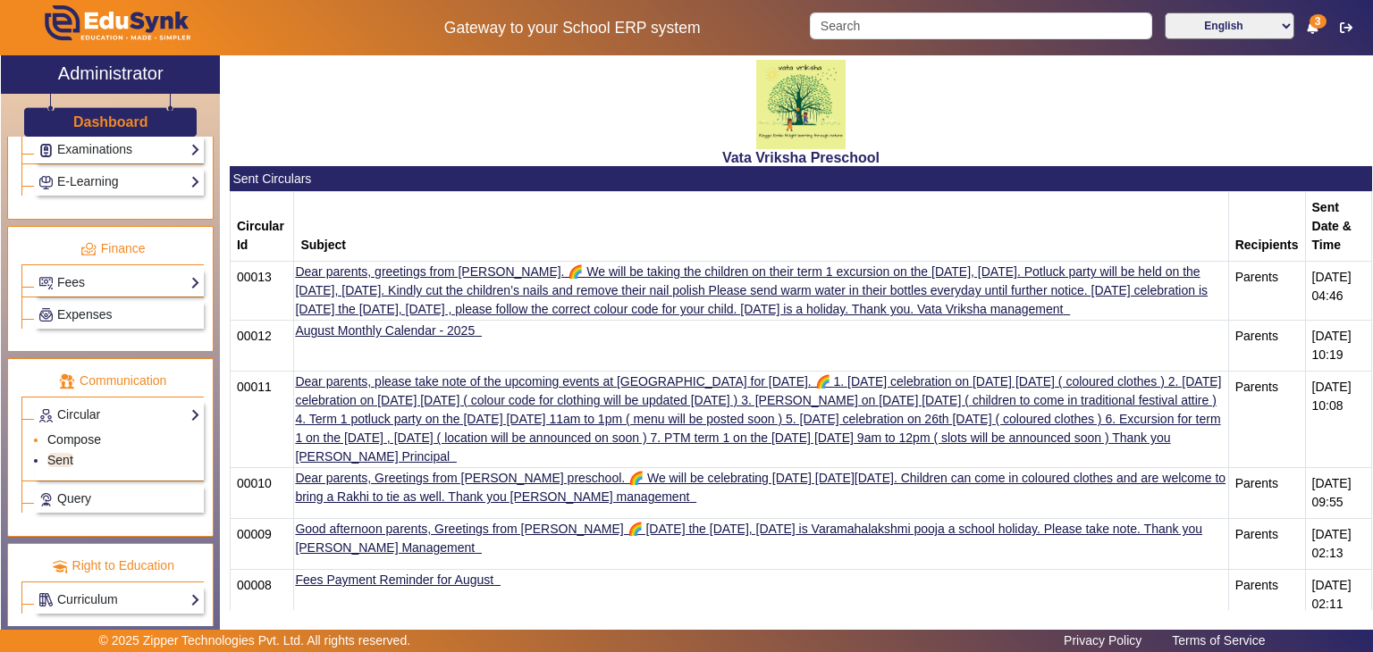
click at [93, 433] on link "Compose" at bounding box center [74, 440] width 54 height 14
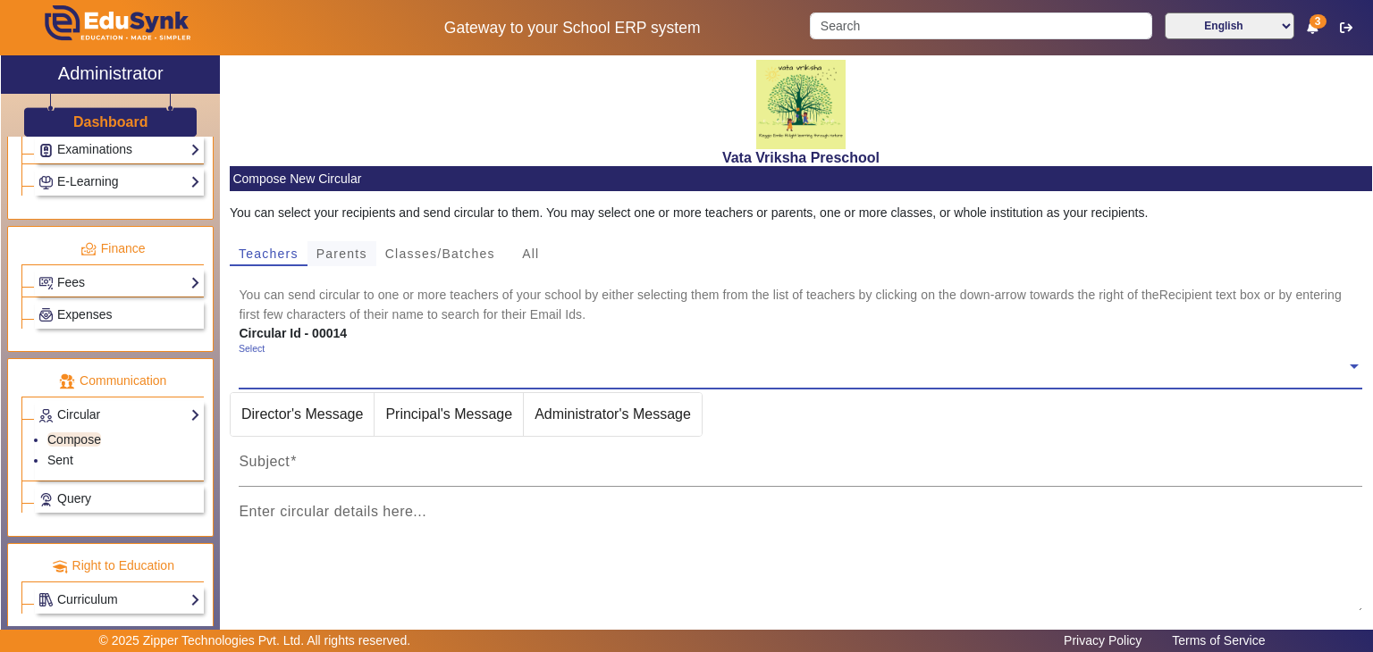
click at [335, 254] on span "Parents" at bounding box center [341, 254] width 51 height 13
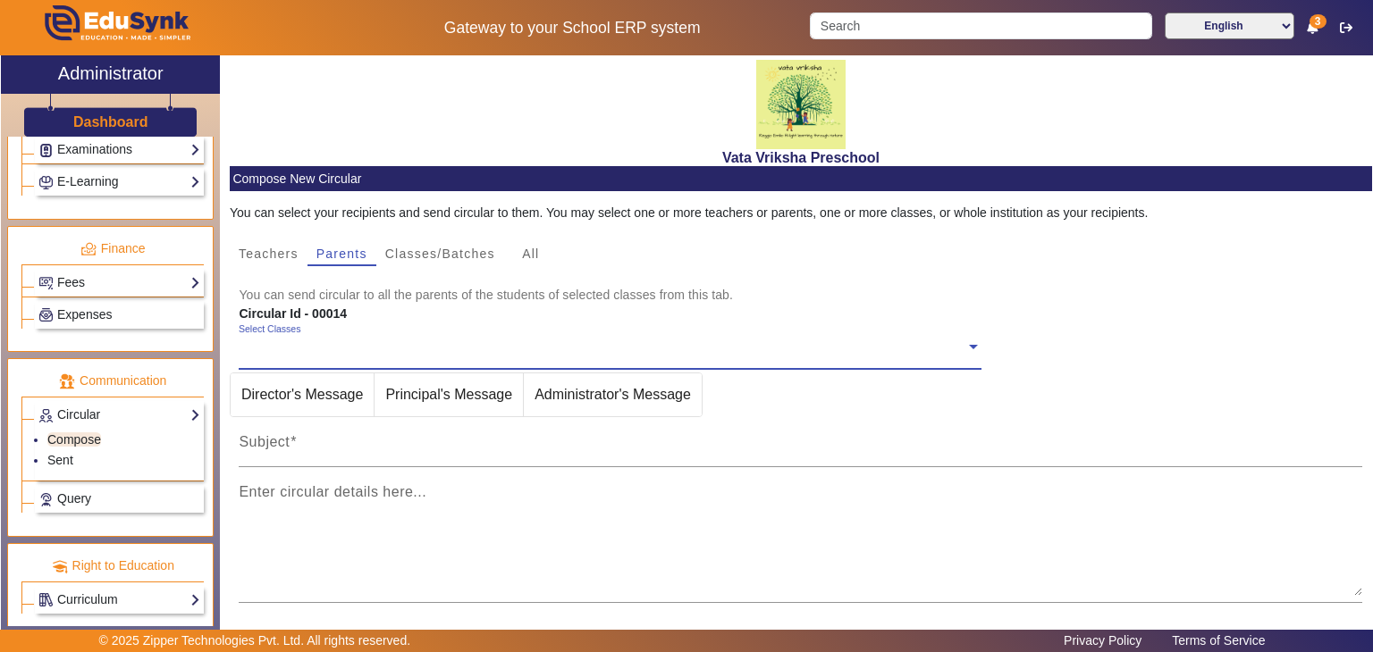
click at [966, 348] on span at bounding box center [973, 345] width 16 height 19
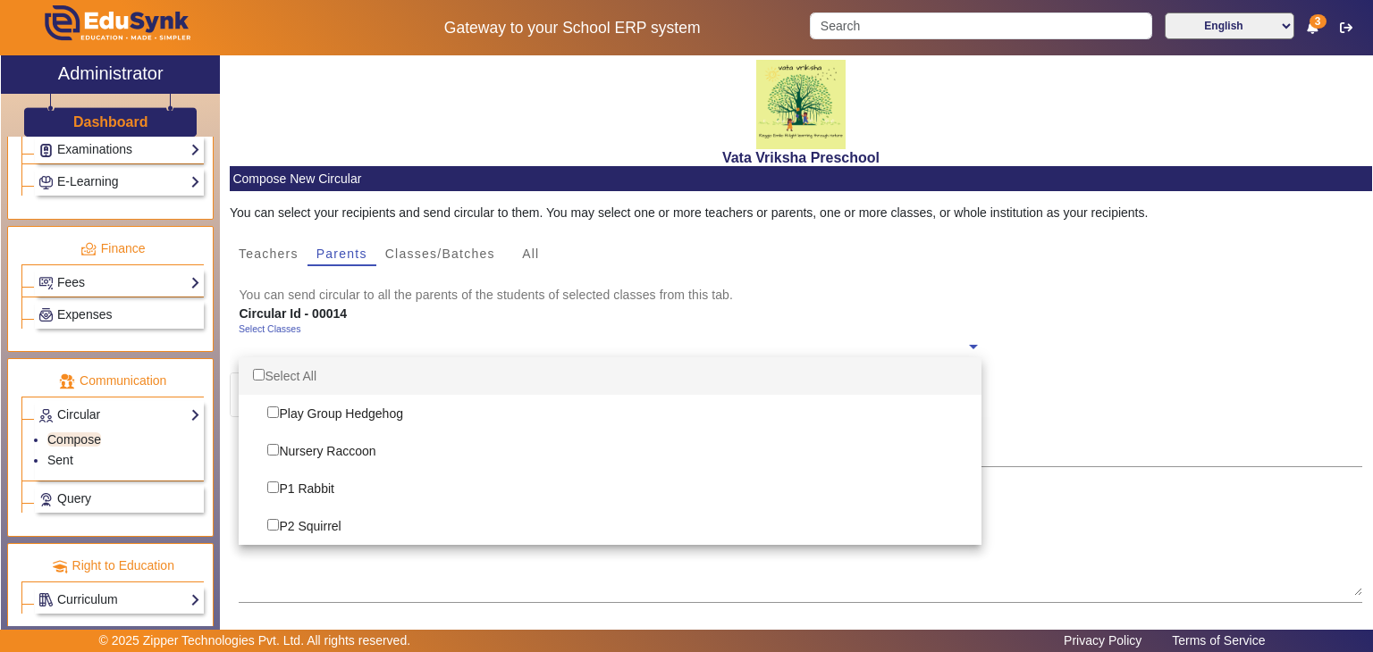
click at [289, 377] on div "Select All" at bounding box center [610, 376] width 743 height 38
checkbox input "true"
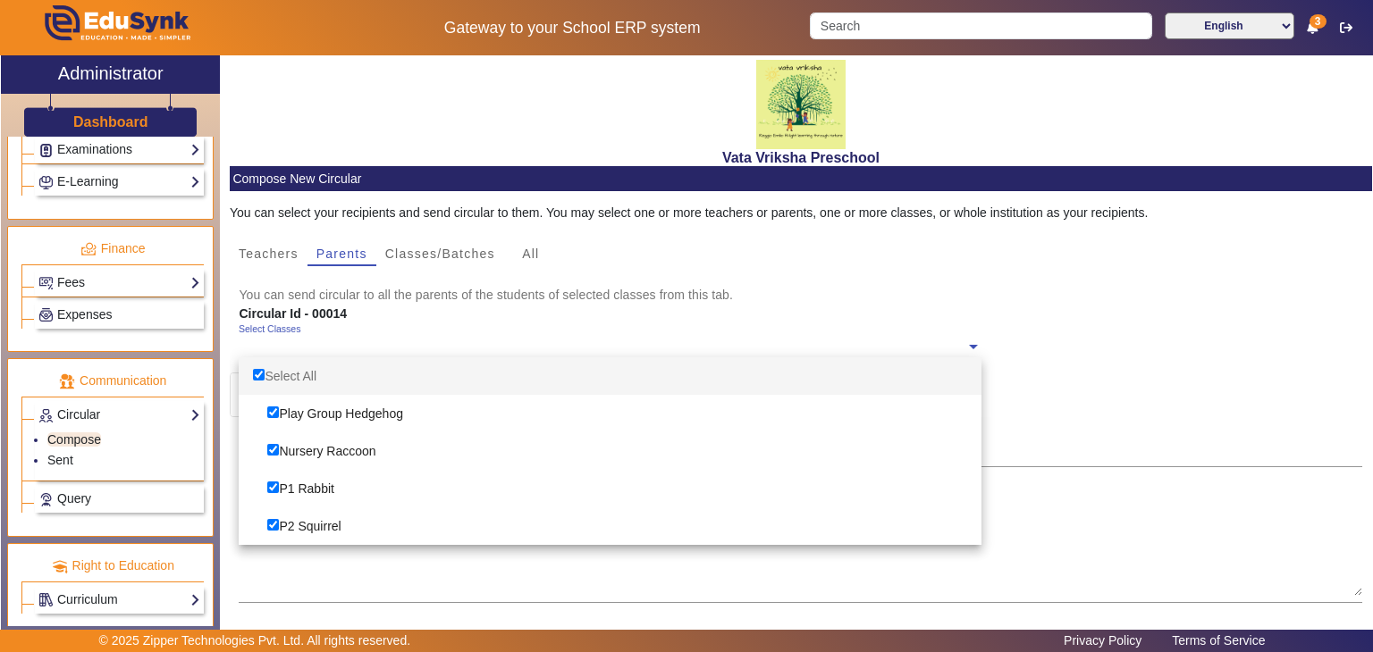
checkbox input "true"
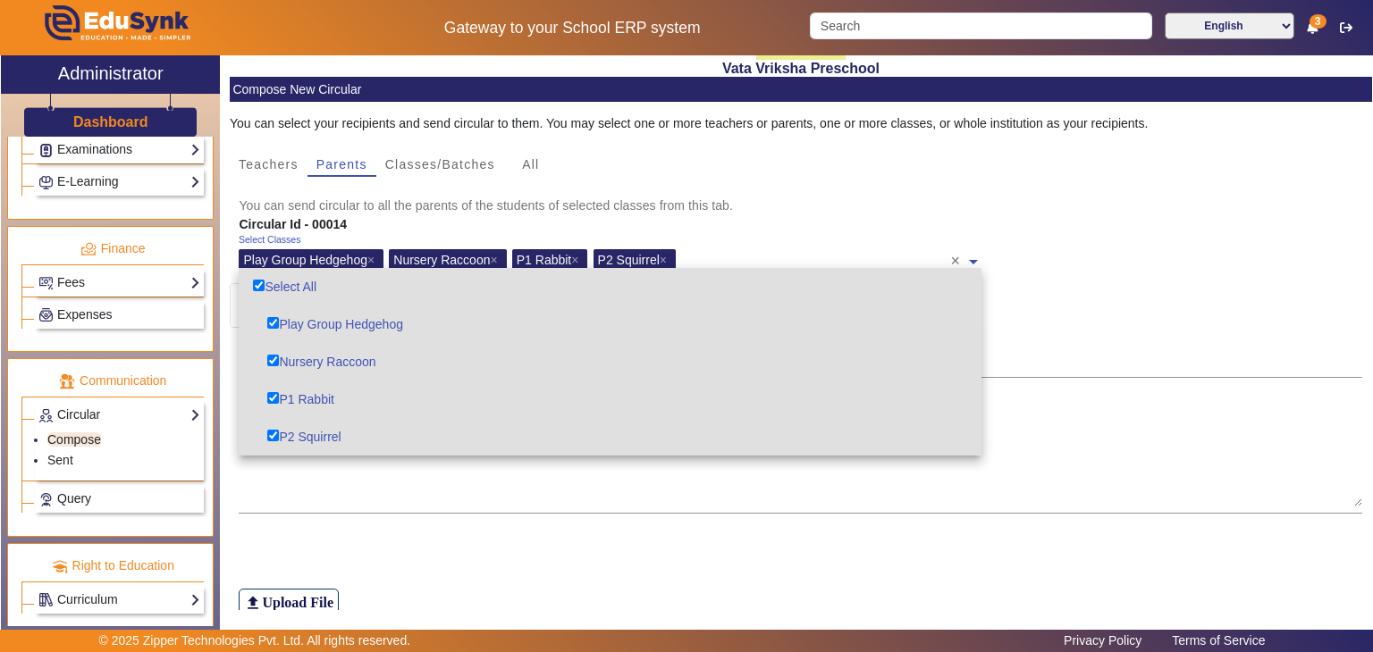
scroll to position [155, 0]
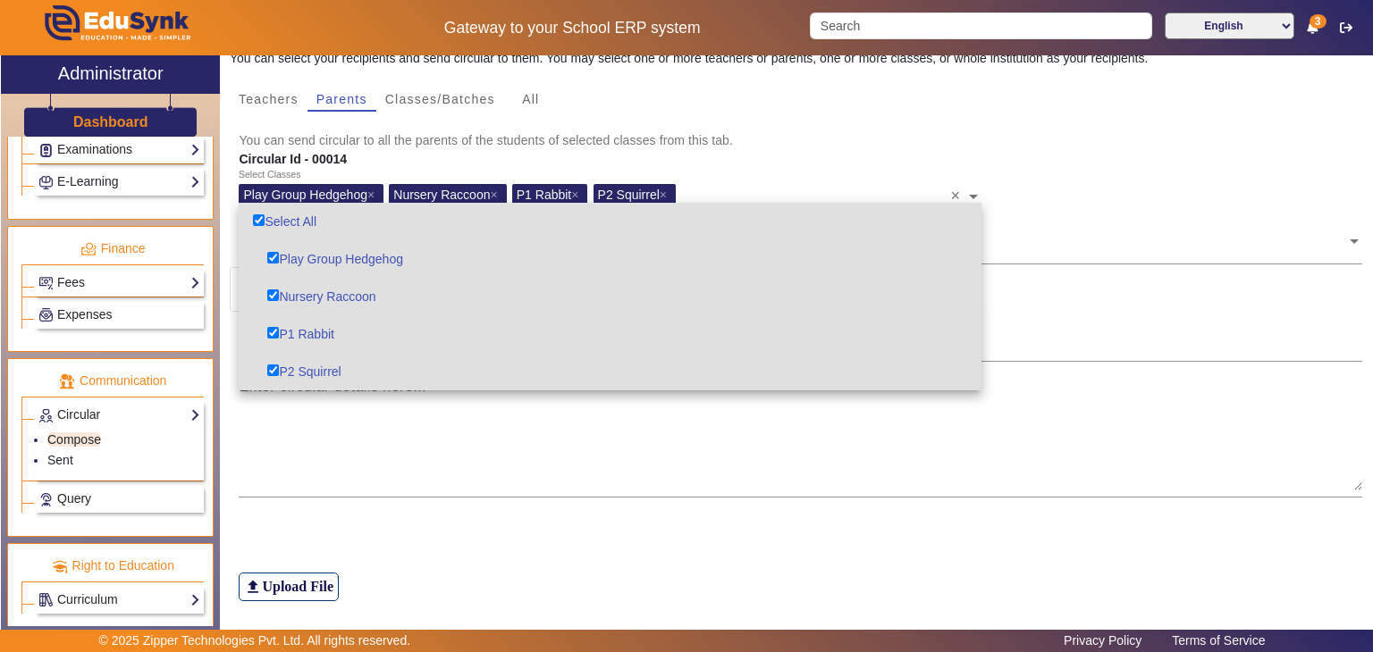
click at [1103, 190] on div "Select Classes Play Group Hedgehog × Nursery Raccoon × P1 Rabbit × P2 Squirrel …" at bounding box center [801, 193] width 1142 height 49
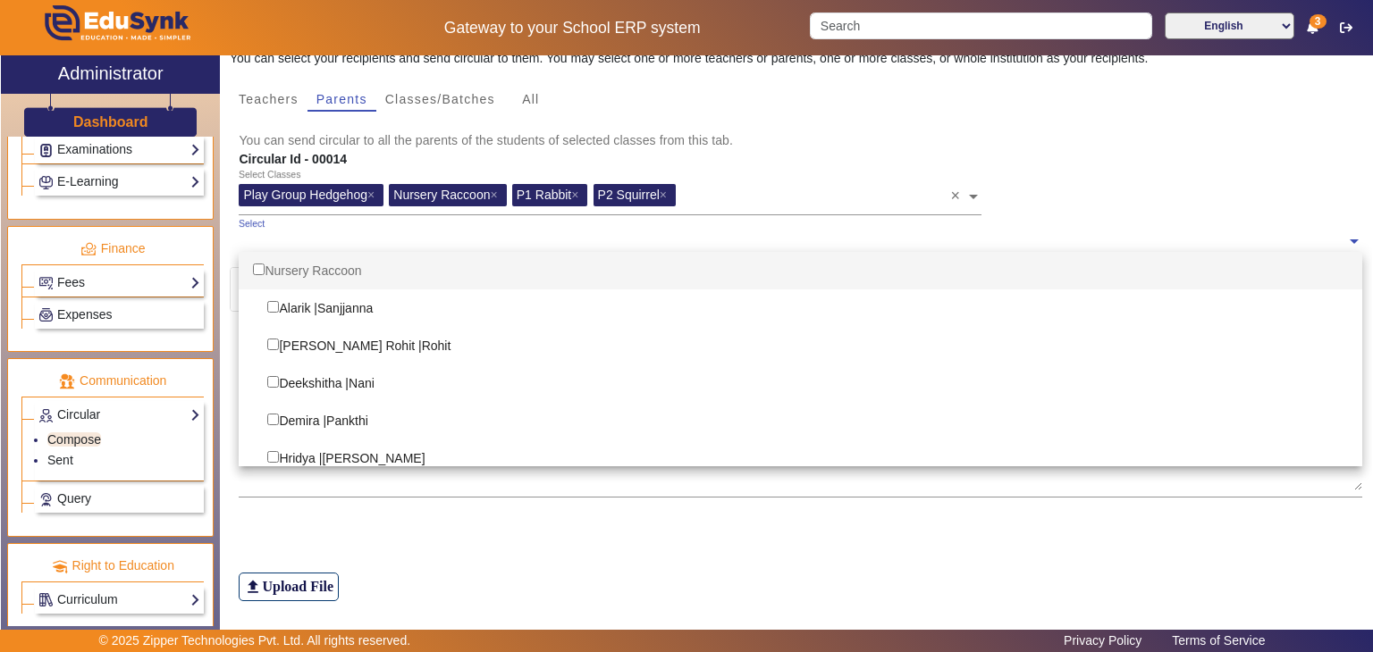
click at [1349, 243] on span at bounding box center [1354, 240] width 16 height 19
click at [253, 265] on input "Options List" at bounding box center [259, 270] width 12 height 12
checkbox input "true"
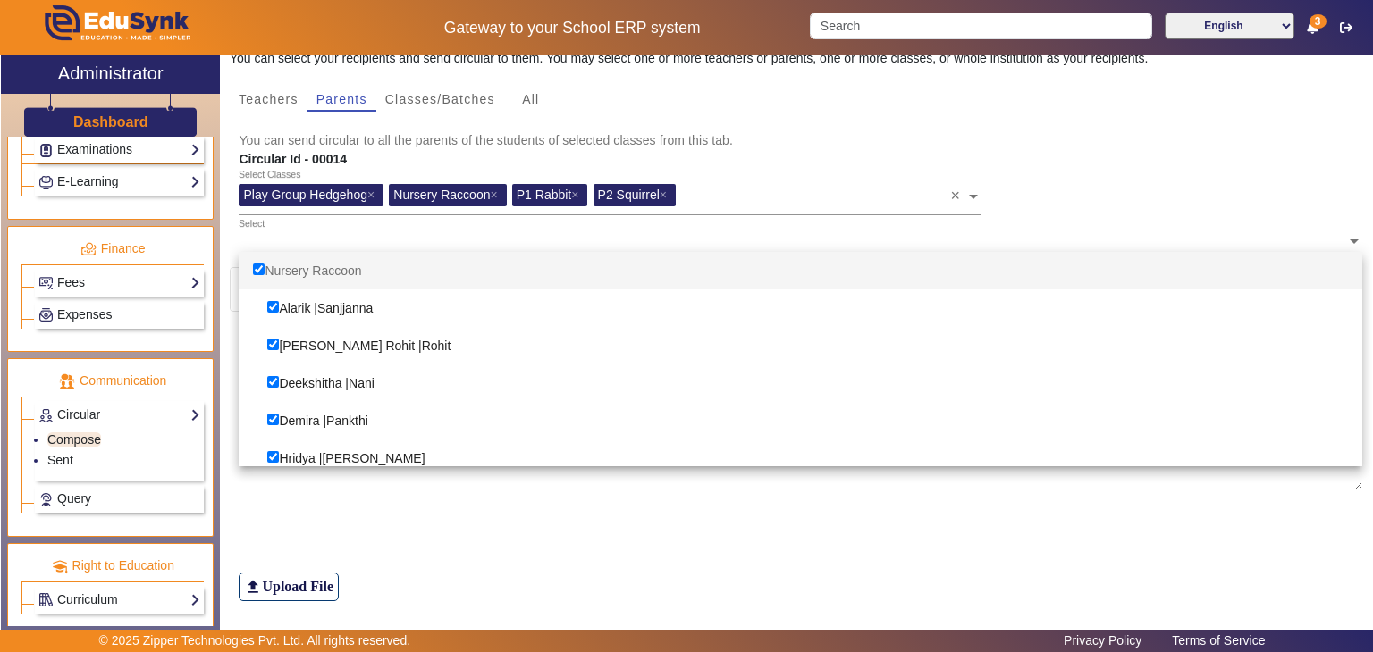
checkbox input "true"
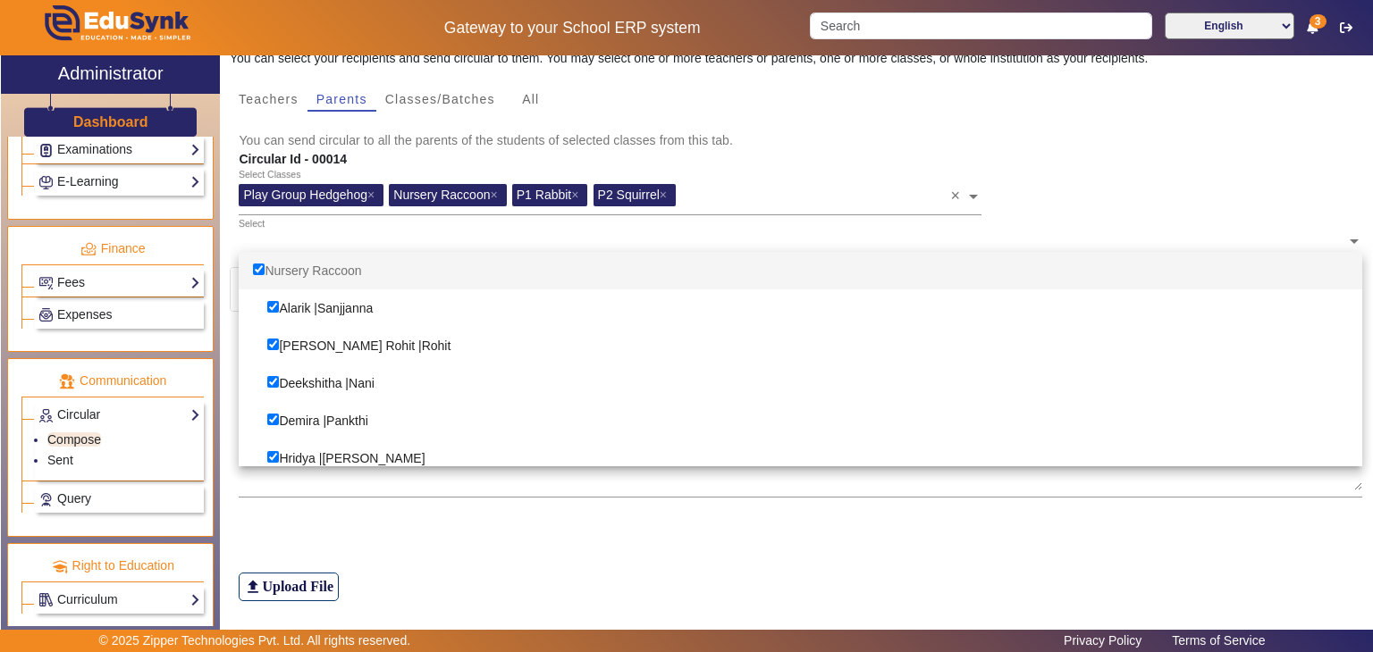
checkbox input "true"
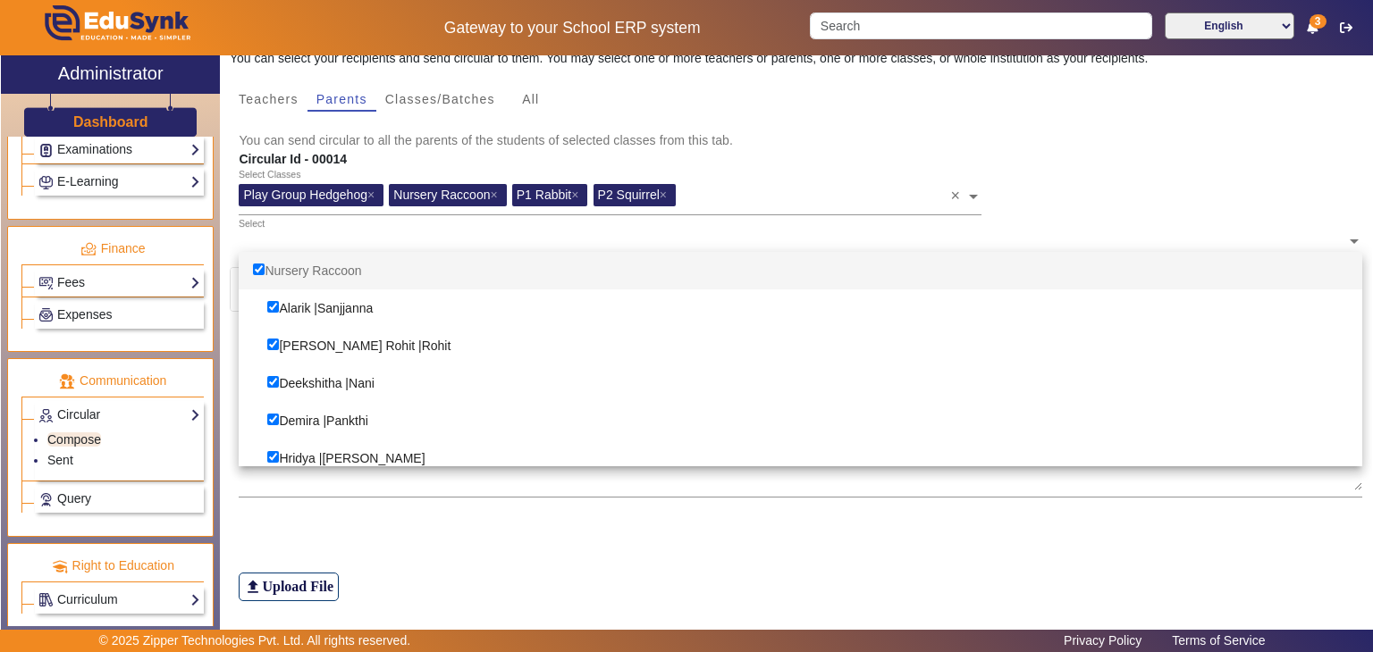
checkbox input "true"
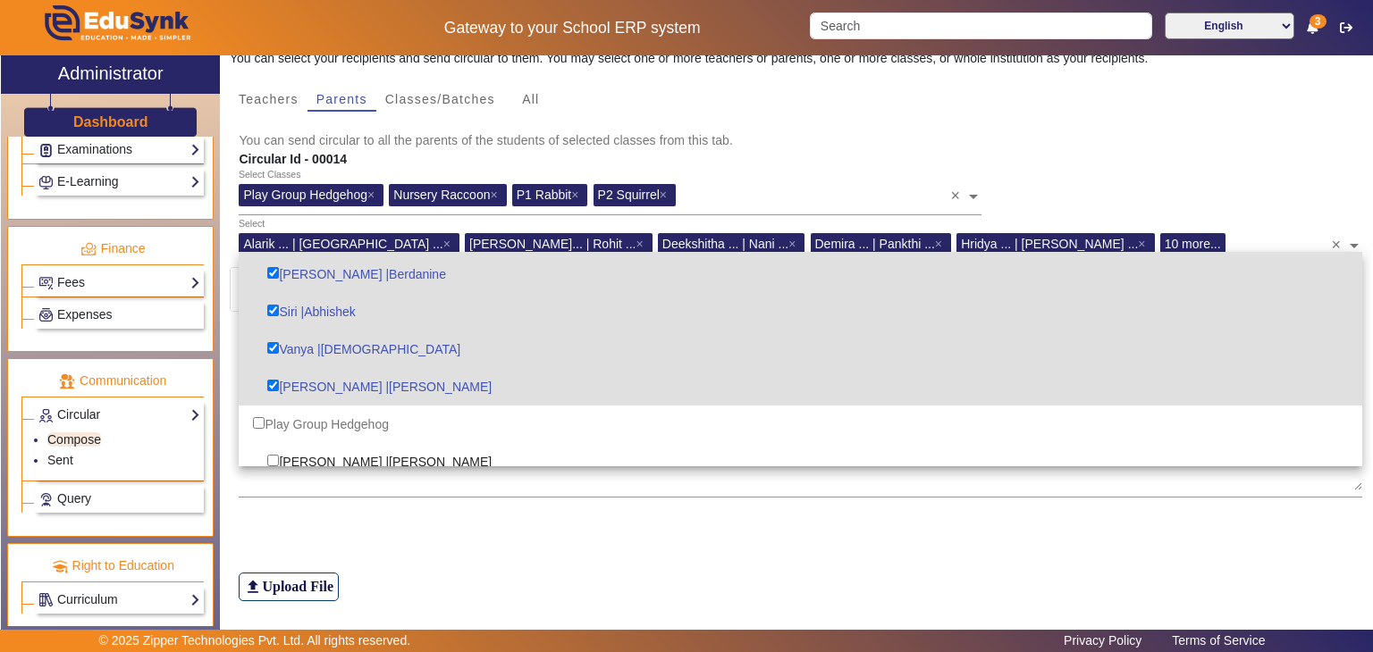
scroll to position [536, 0]
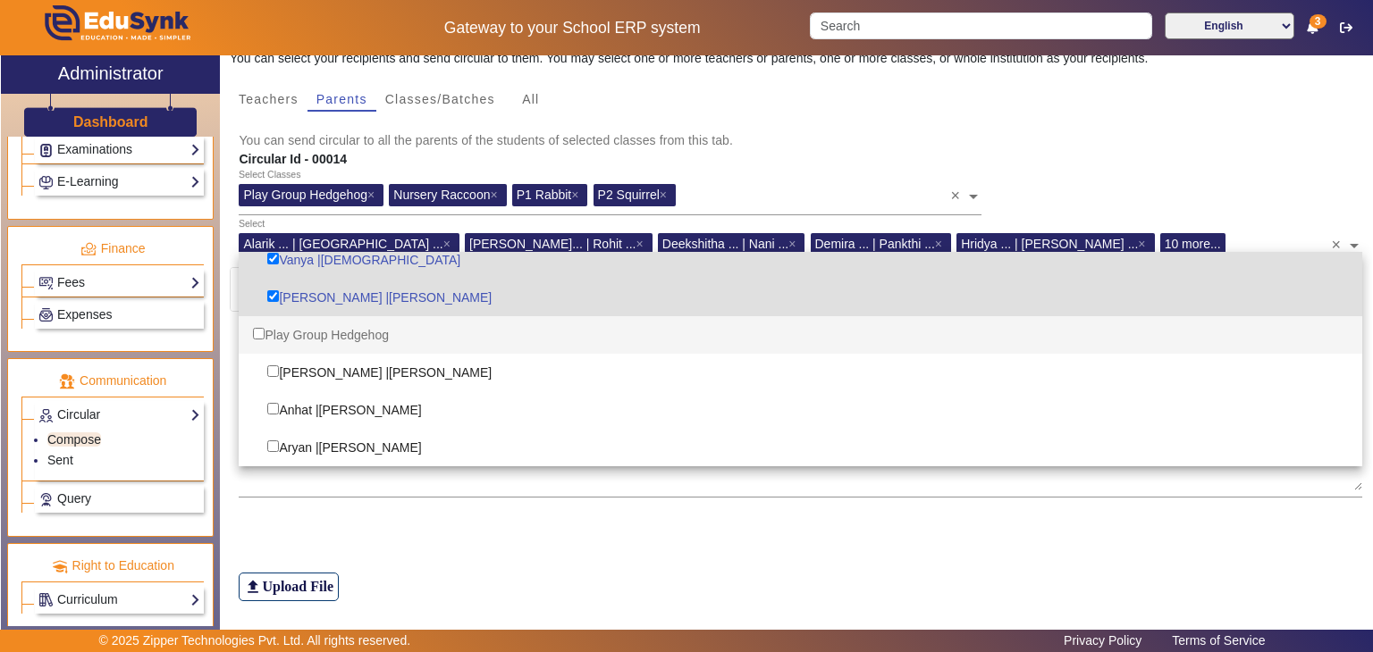
click at [271, 332] on div "Play Group Hedgehog" at bounding box center [800, 335] width 1123 height 38
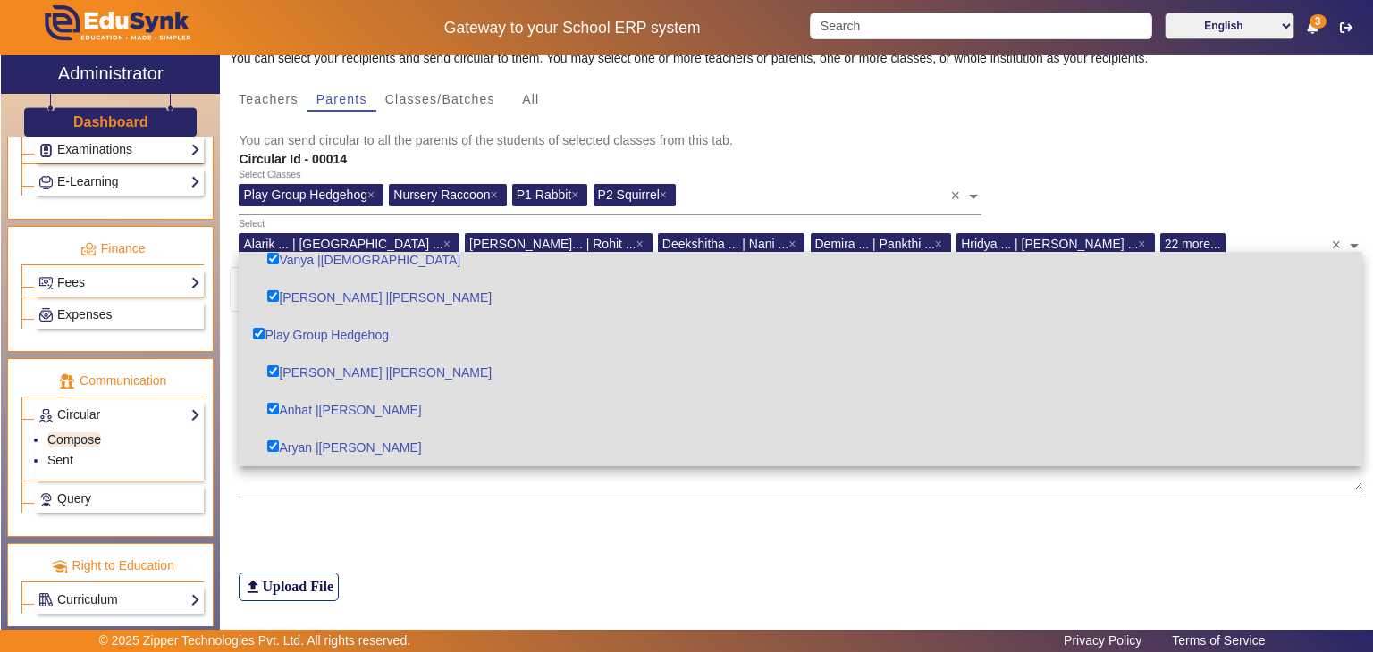
checkbox input "true"
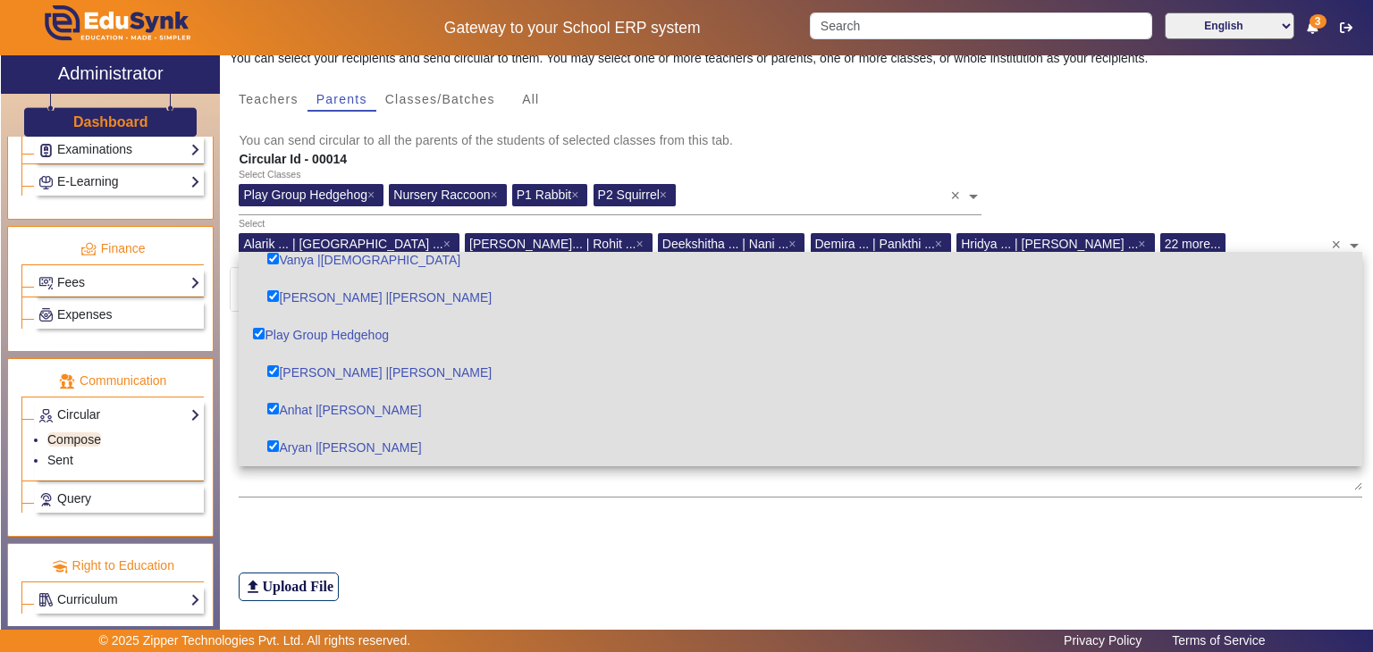
checkbox input "true"
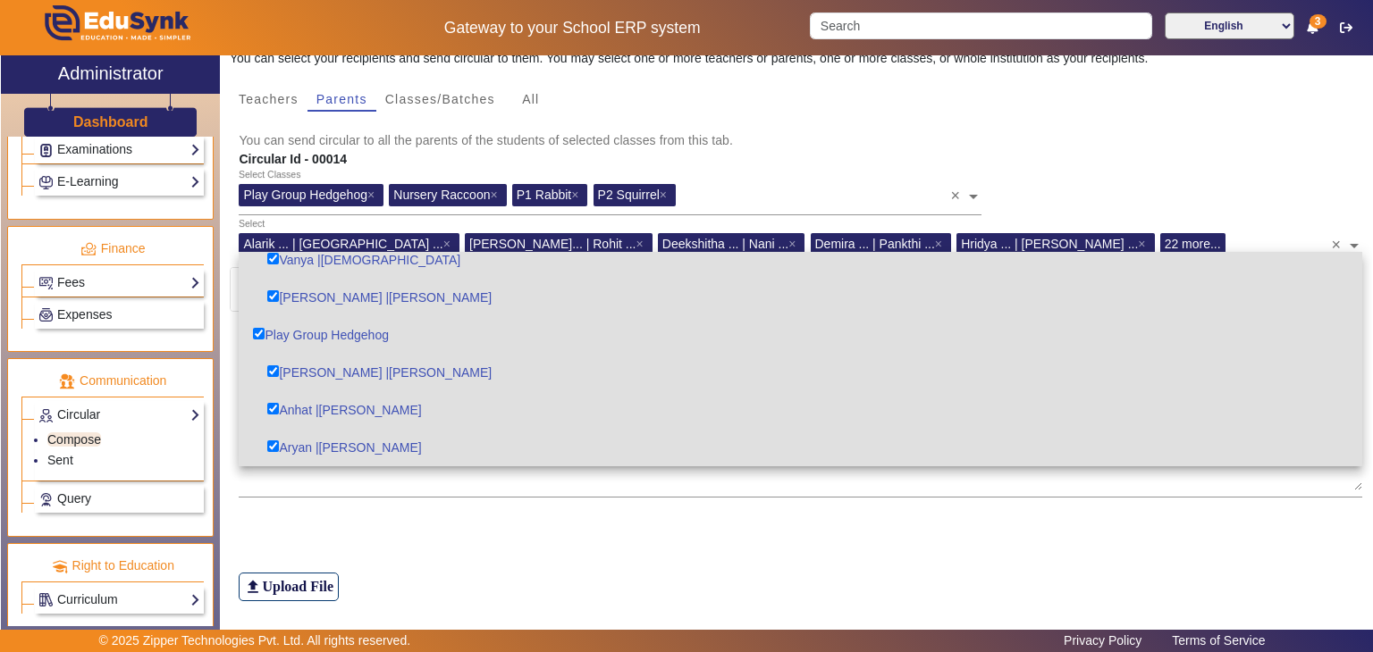
checkbox input "true"
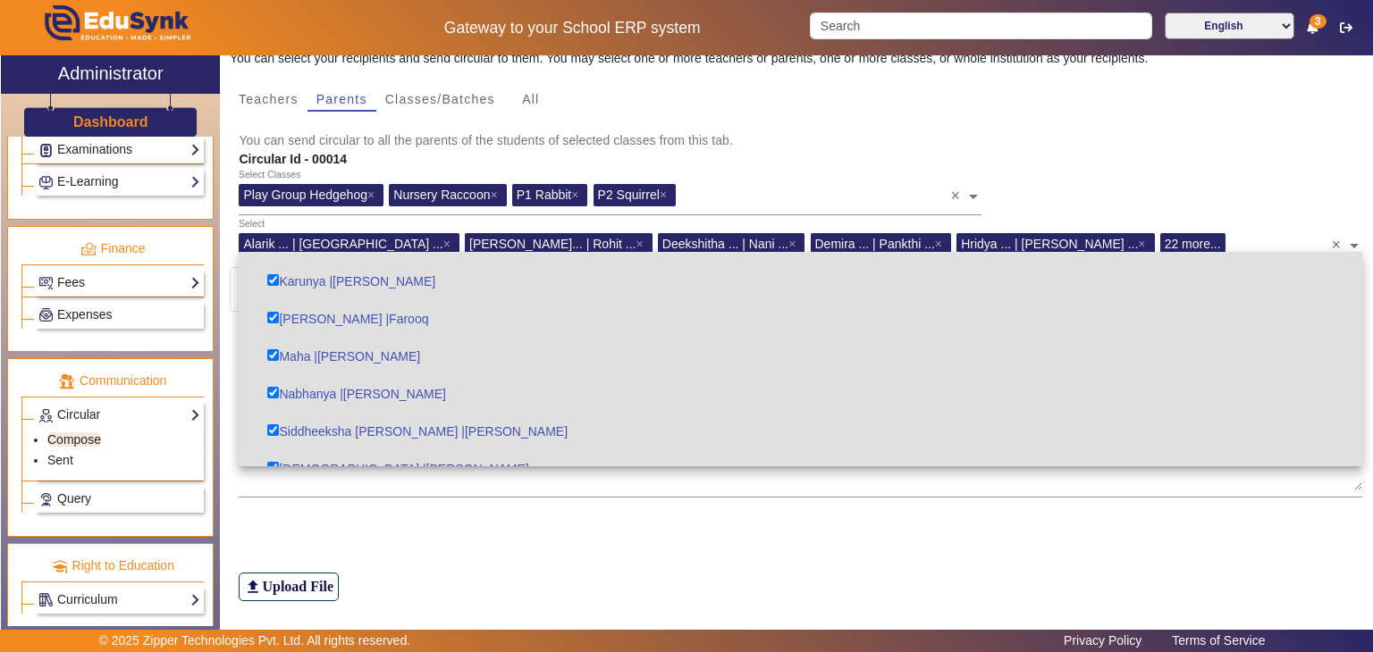
scroll to position [983, 0]
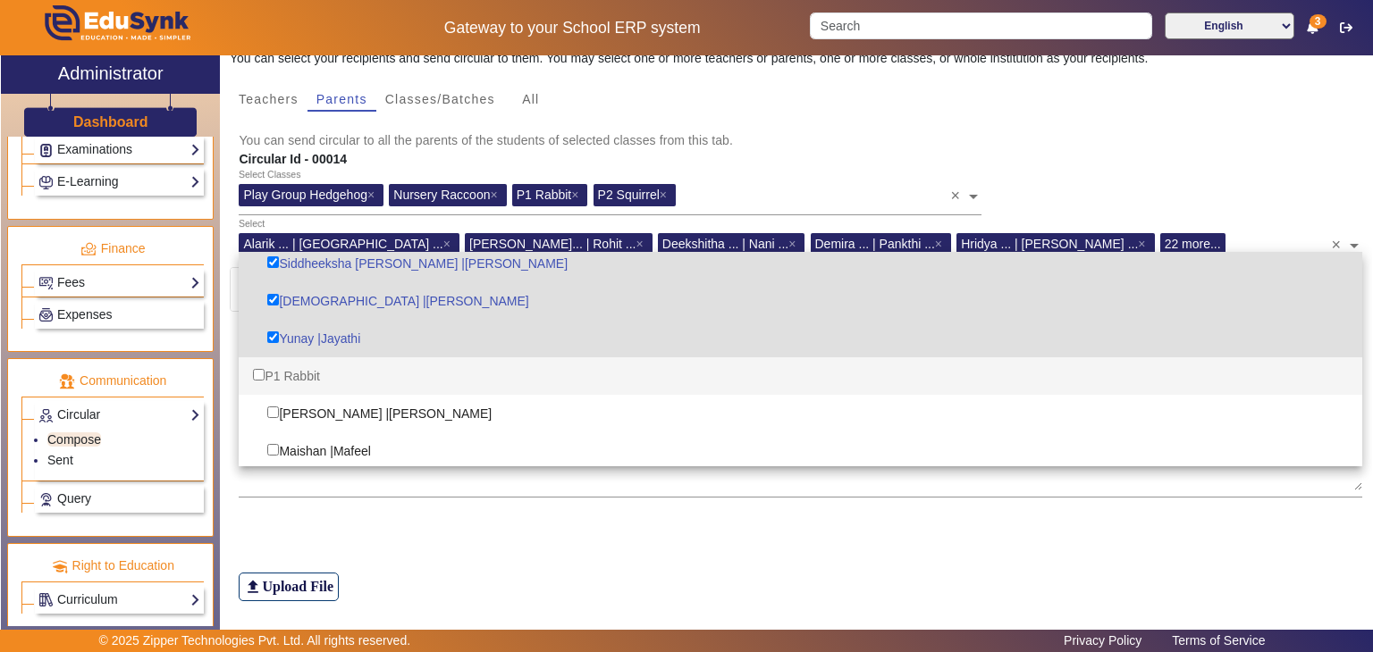
click at [312, 375] on div "P1 Rabbit" at bounding box center [800, 376] width 1123 height 38
checkbox input "true"
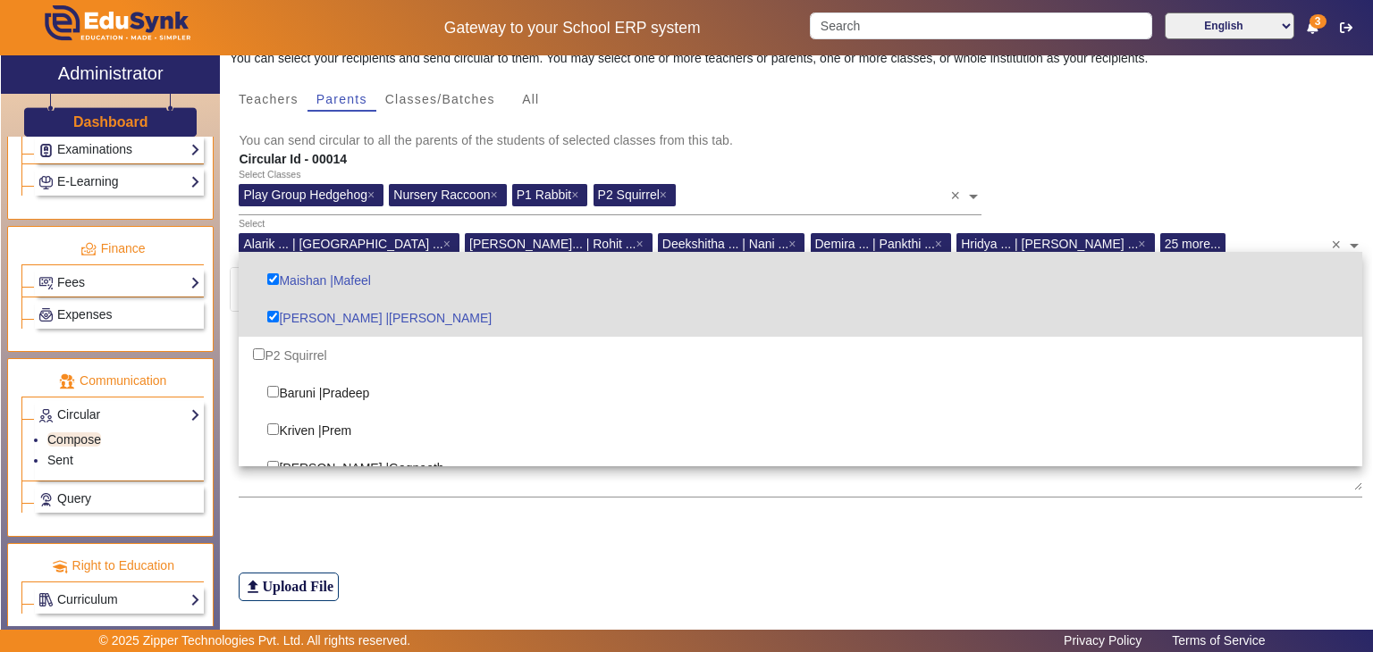
scroll to position [1162, 0]
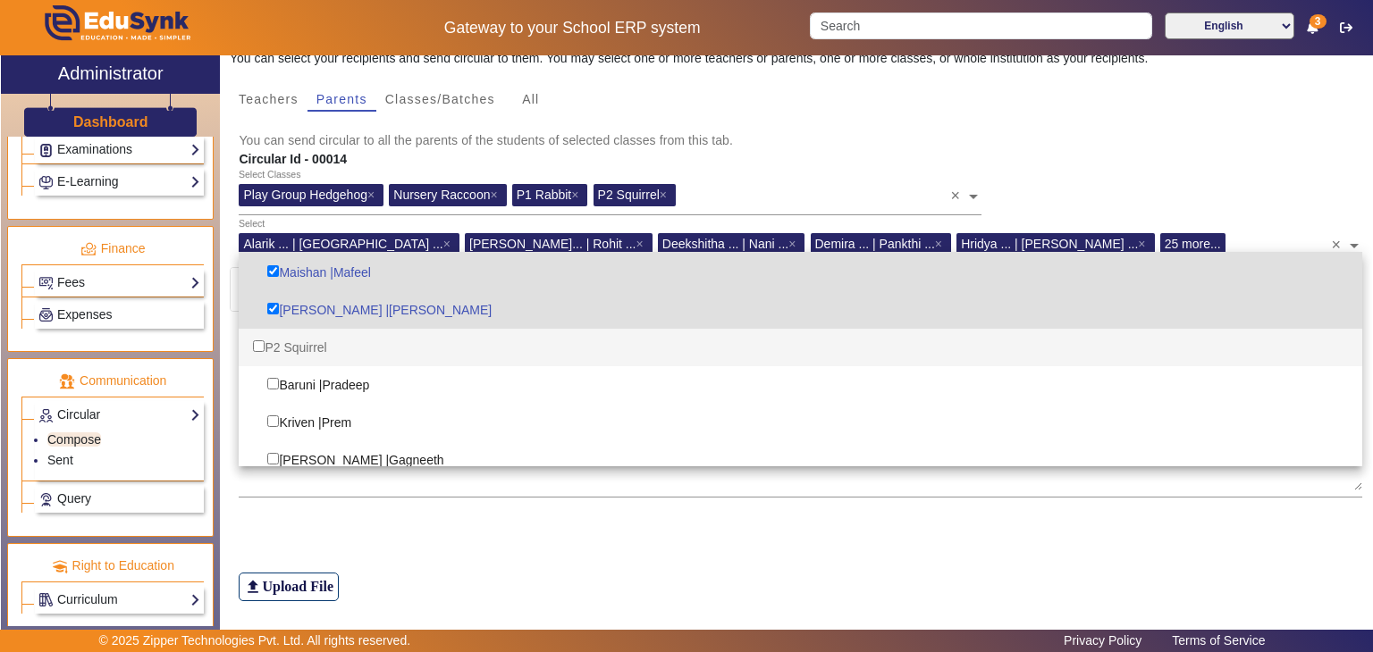
click at [305, 349] on div "P2 Squirrel" at bounding box center [800, 348] width 1123 height 38
checkbox input "true"
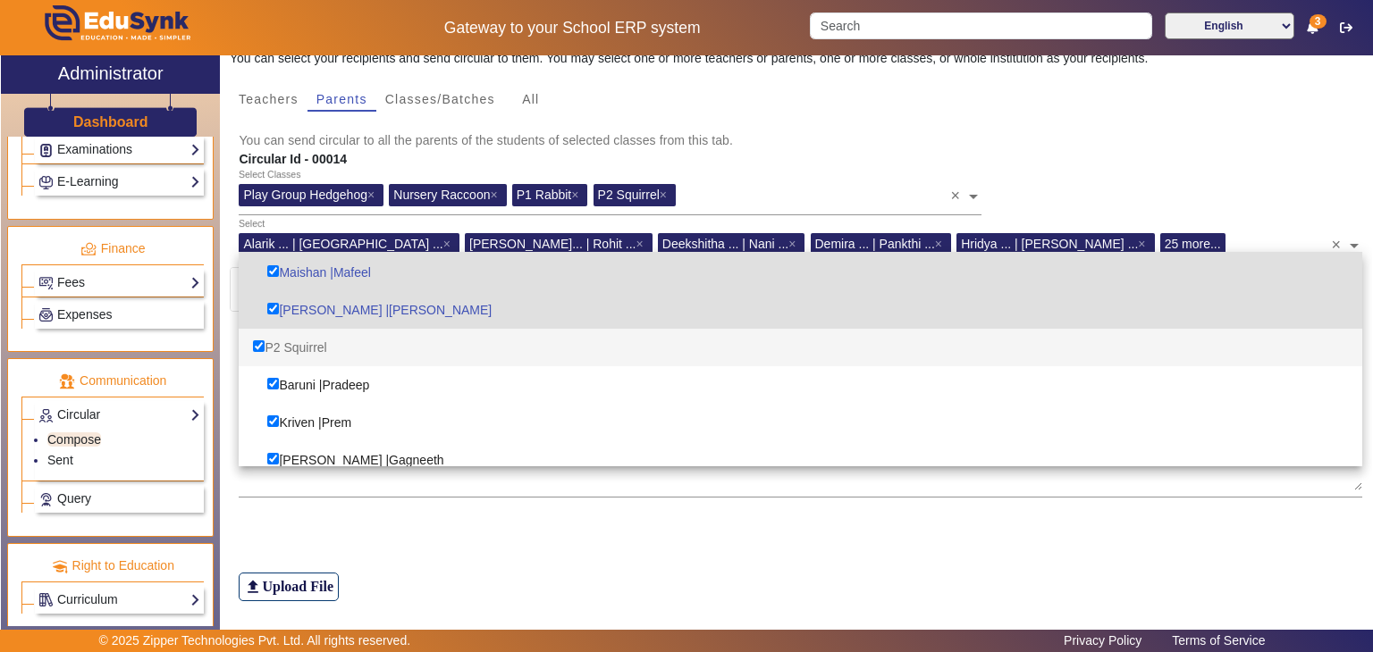
checkbox input "true"
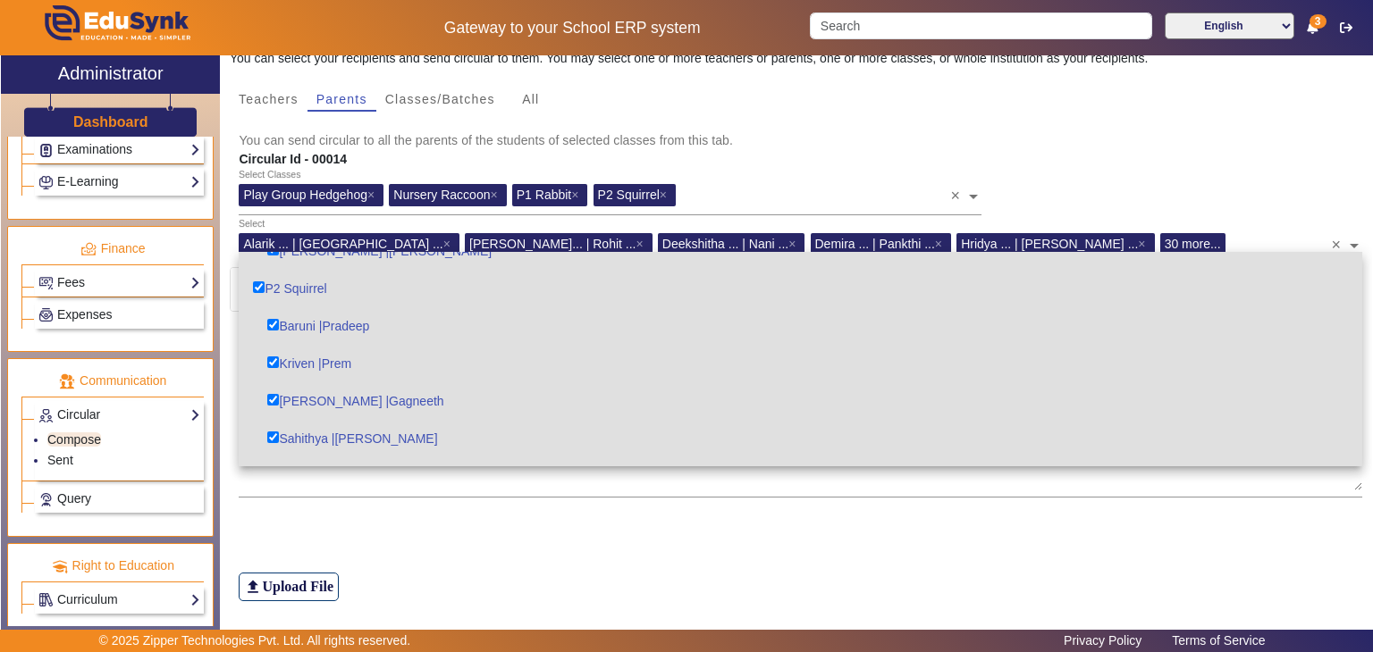
scroll to position [1249, 0]
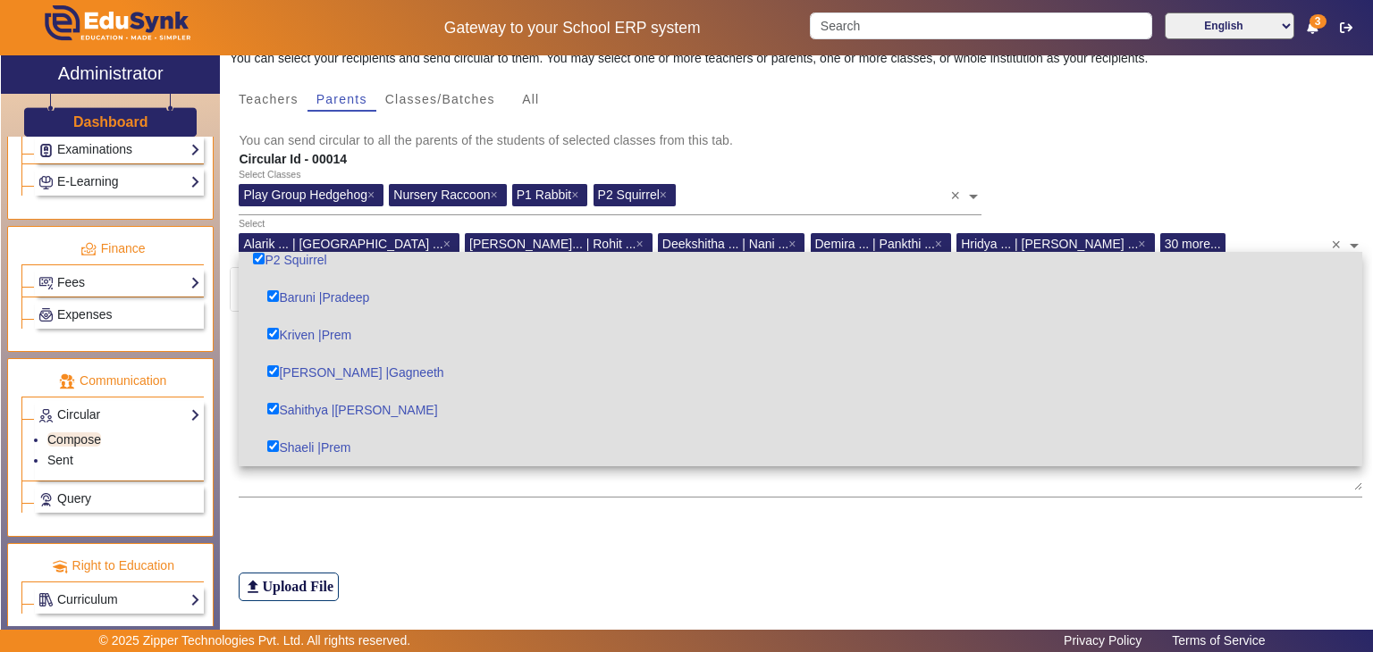
click at [1137, 181] on div "Select Classes Play Group Hedgehog × Nursery Raccoon × P1 Rabbit × P2 Squirrel …" at bounding box center [801, 193] width 1142 height 49
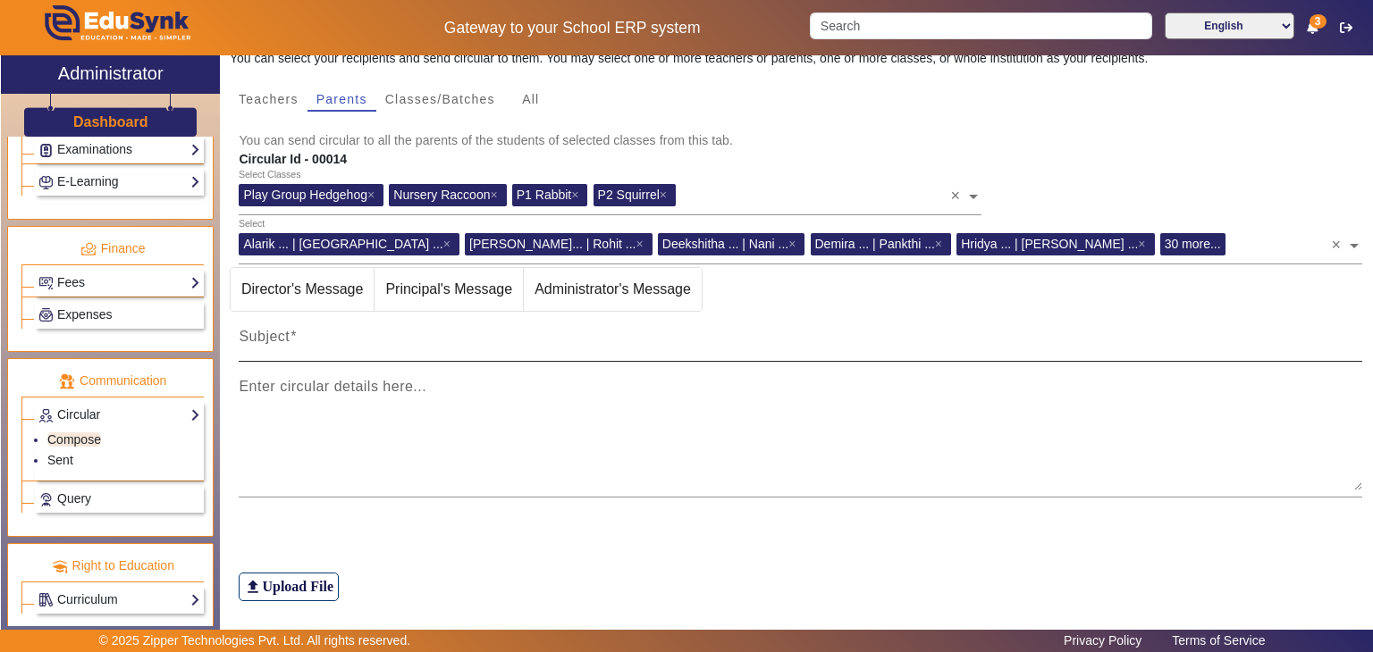
click at [256, 340] on mat-label "Subject" at bounding box center [264, 336] width 51 height 15
click at [256, 340] on input "Subject" at bounding box center [800, 343] width 1123 height 21
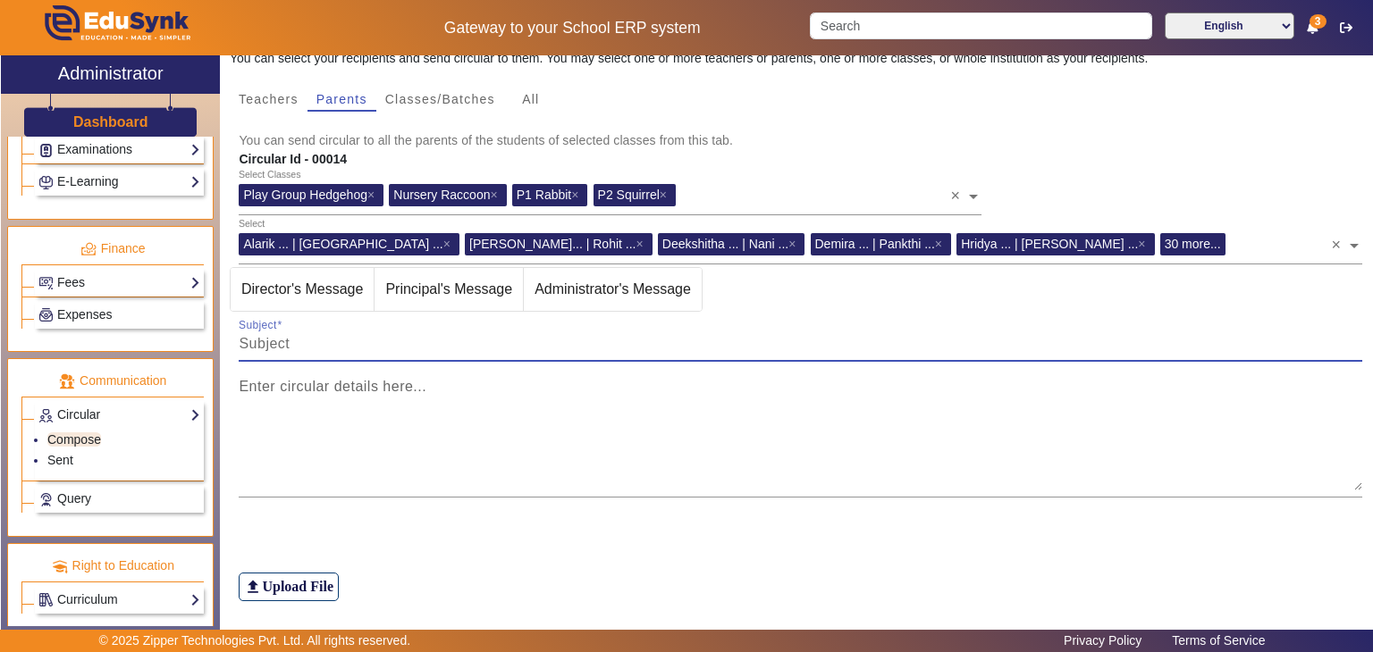
paste input "Dress colour code for independence celebration [DATE][DATE] Green Maishan Anhat…"
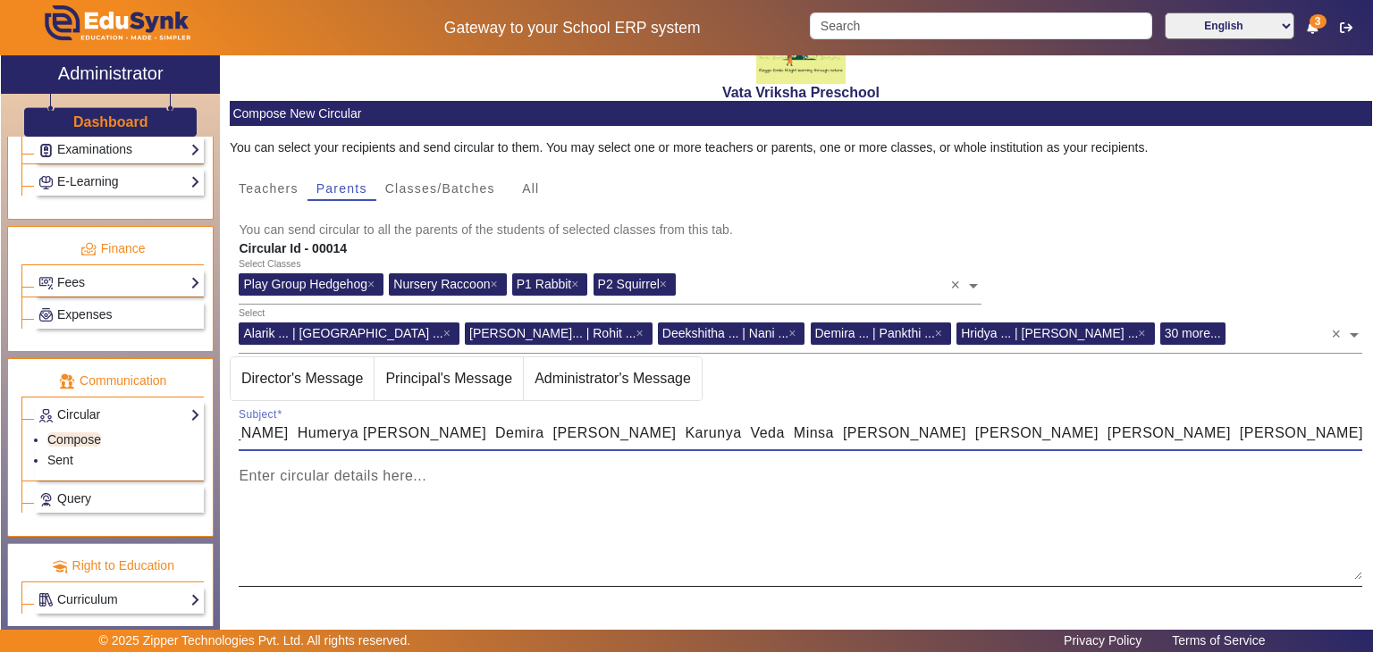
scroll to position [204, 0]
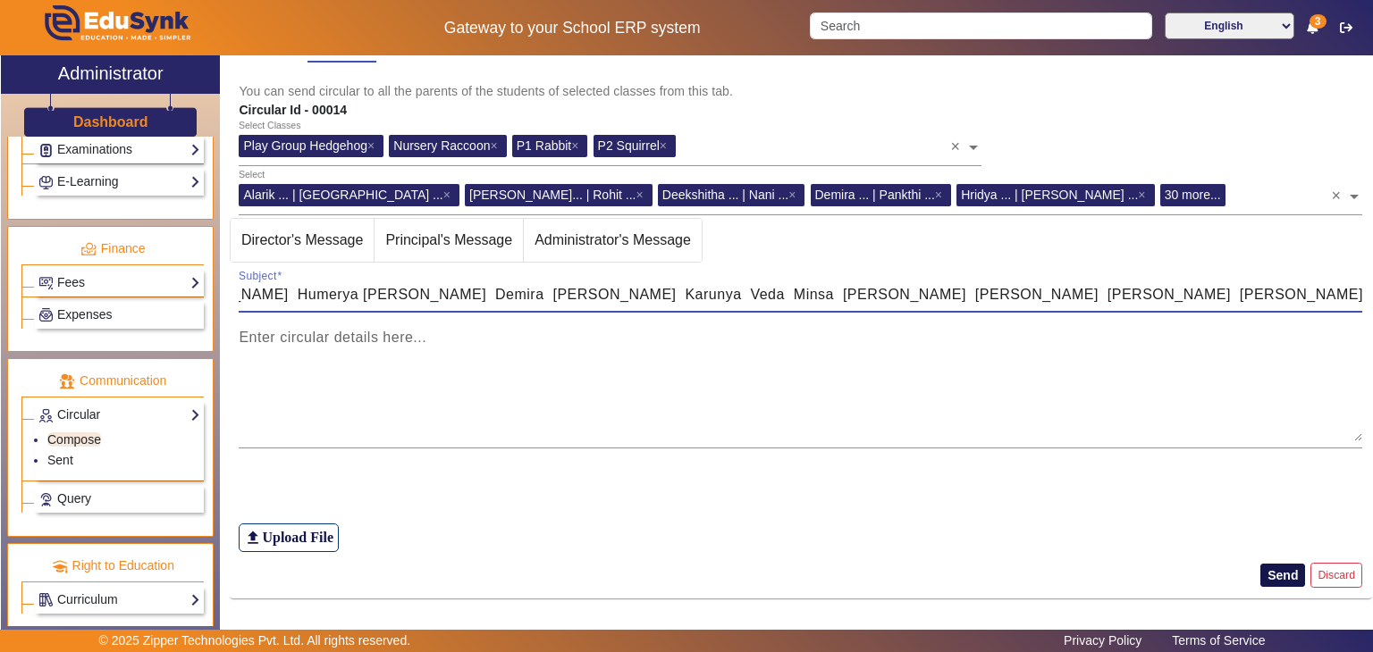
type input "Dress colour code for independence celebration [DATE][DATE] Green Maishan Anhat…"
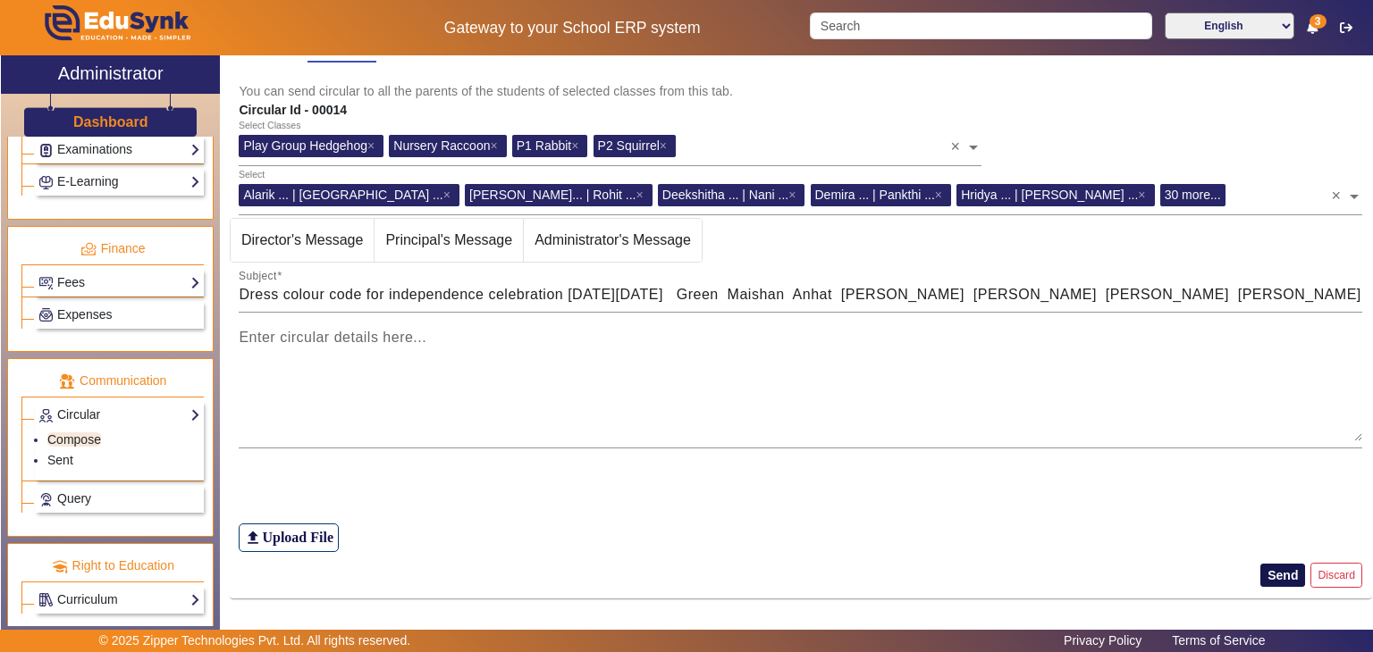
click at [1282, 572] on button "Send" at bounding box center [1282, 575] width 45 height 23
